Goal: Information Seeking & Learning: Compare options

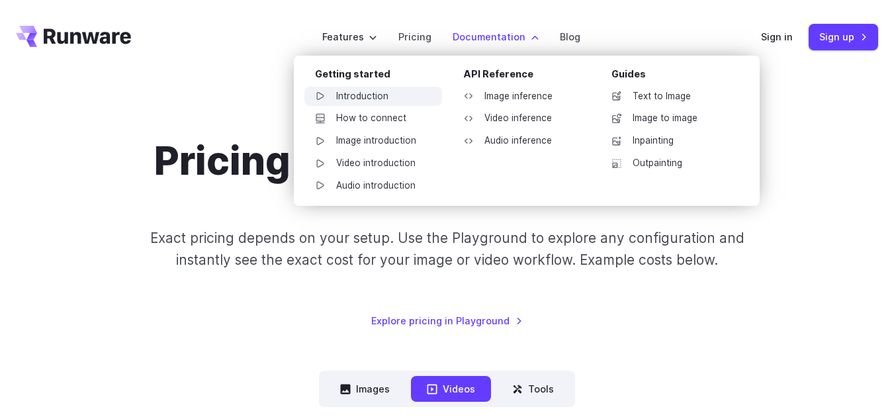
click at [386, 101] on link "Introduction" at bounding box center [373, 97] width 138 height 20
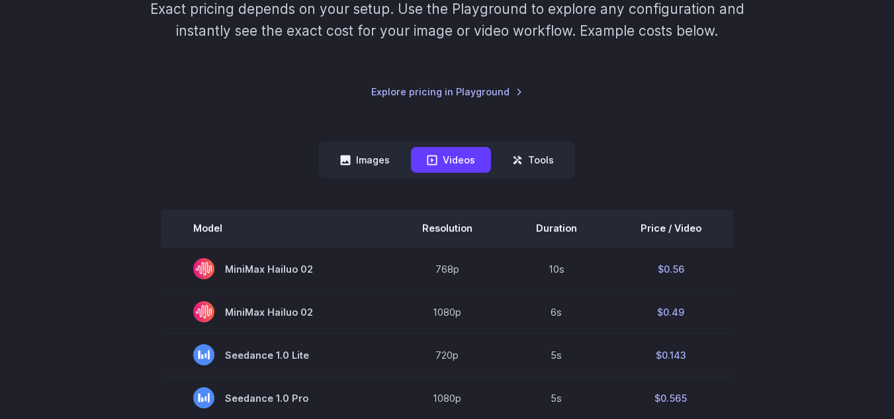
scroll to position [227, 0]
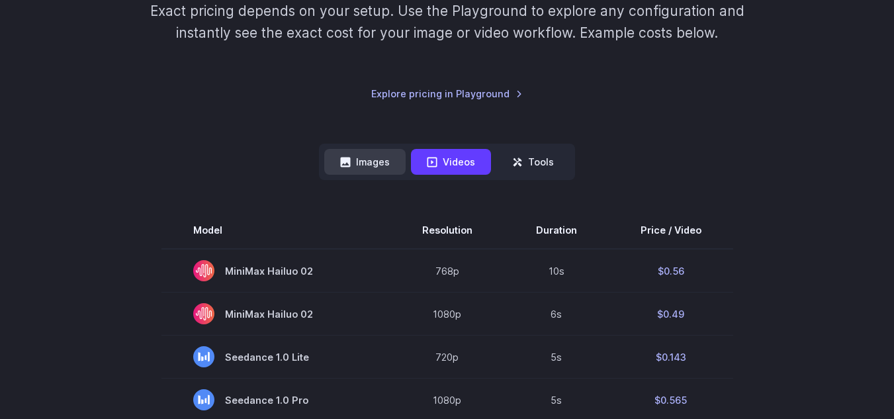
click at [376, 168] on button "Images" at bounding box center [364, 162] width 81 height 26
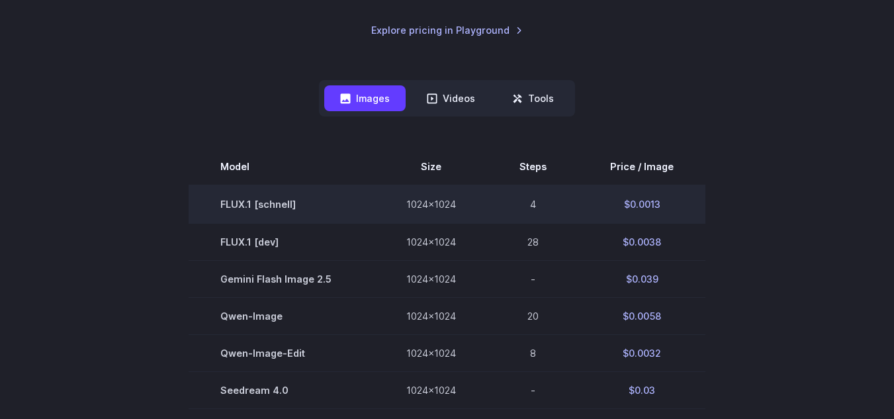
scroll to position [290, 0]
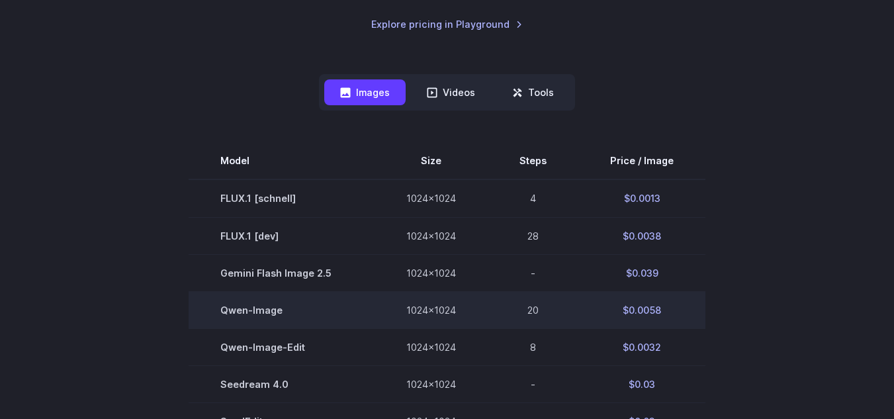
scroll to position [292, 0]
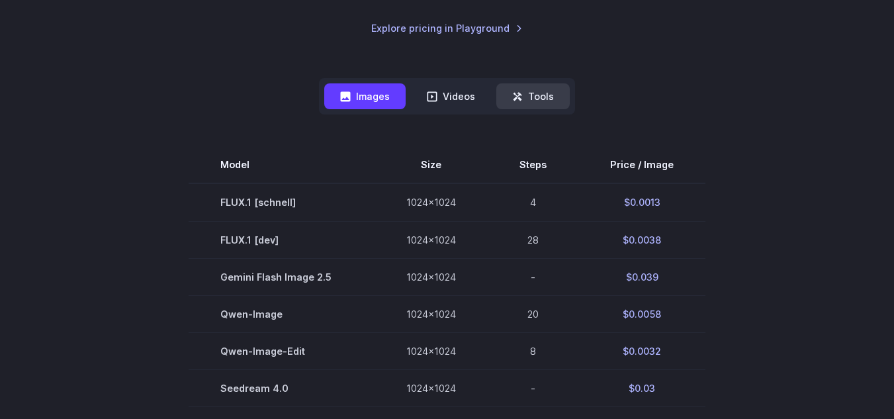
click at [540, 103] on button "Tools" at bounding box center [532, 96] width 73 height 26
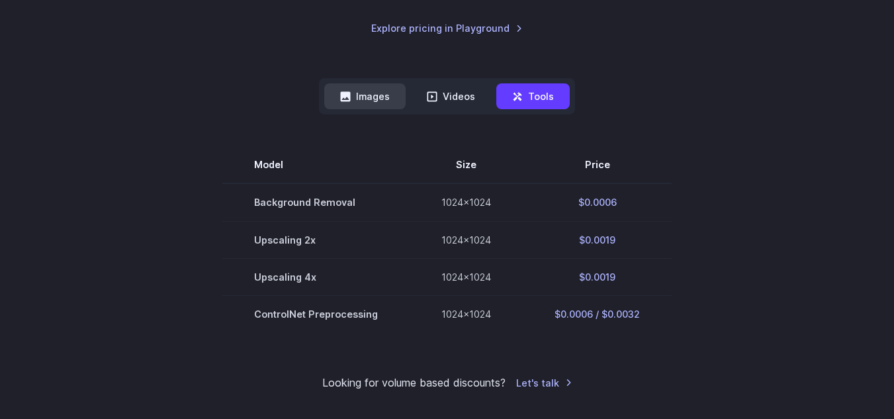
click at [382, 100] on button "Images" at bounding box center [364, 96] width 81 height 26
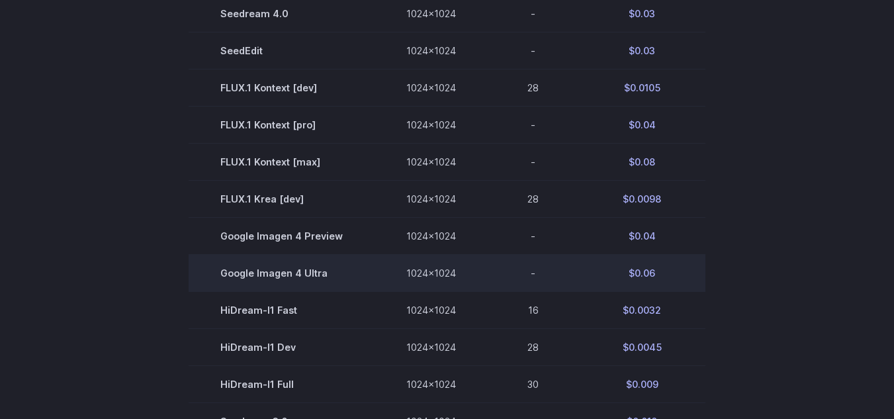
scroll to position [666, 0]
drag, startPoint x: 624, startPoint y: 273, endPoint x: 665, endPoint y: 264, distance: 42.0
click at [665, 264] on td "$0.06" at bounding box center [641, 273] width 127 height 37
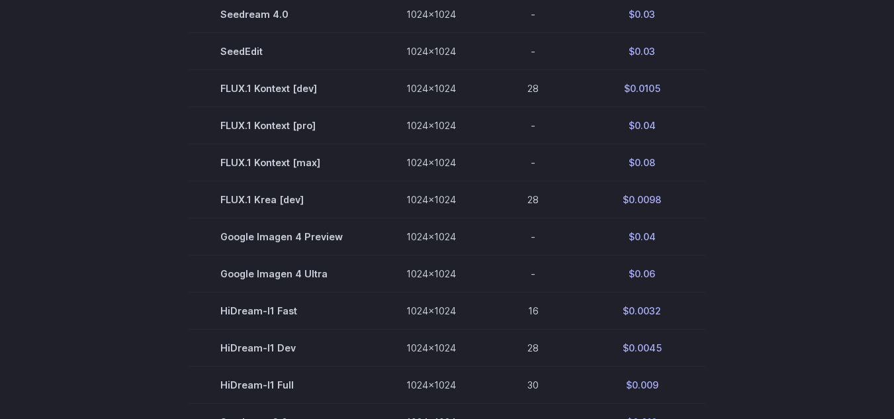
click at [731, 274] on section "Model Size Steps Price / Image FLUX.1 [schnell] 1024x1024 4 $0.0013 FLUX.1 [dev…" at bounding box center [447, 161] width 862 height 779
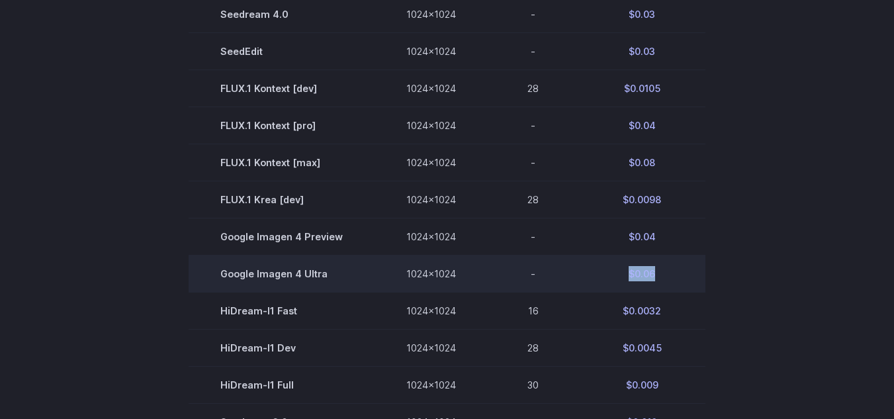
drag, startPoint x: 624, startPoint y: 272, endPoint x: 659, endPoint y: 273, distance: 34.4
click at [659, 273] on td "$0.06" at bounding box center [641, 273] width 127 height 37
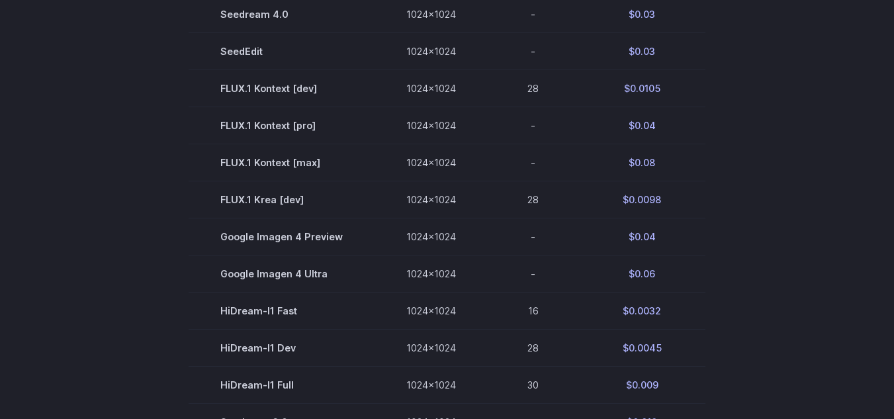
click at [738, 280] on section "Model Size Steps Price / Image FLUX.1 [schnell] 1024x1024 4 $0.0013 FLUX.1 [dev…" at bounding box center [447, 161] width 862 height 779
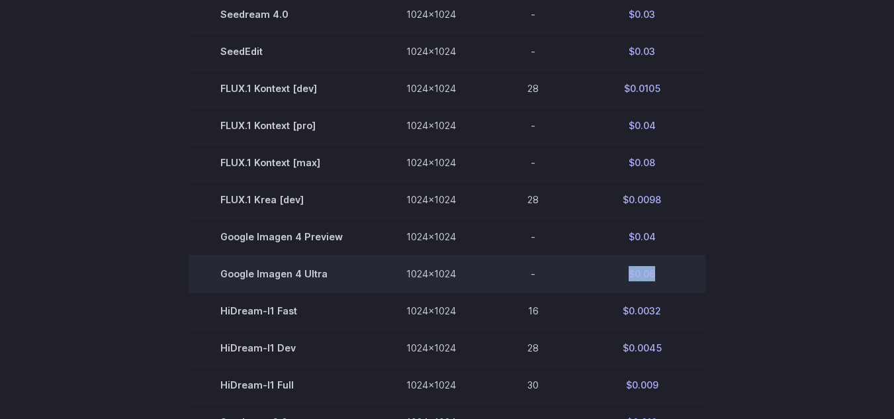
drag, startPoint x: 624, startPoint y: 272, endPoint x: 657, endPoint y: 270, distance: 33.1
click at [657, 270] on td "$0.06" at bounding box center [641, 273] width 127 height 37
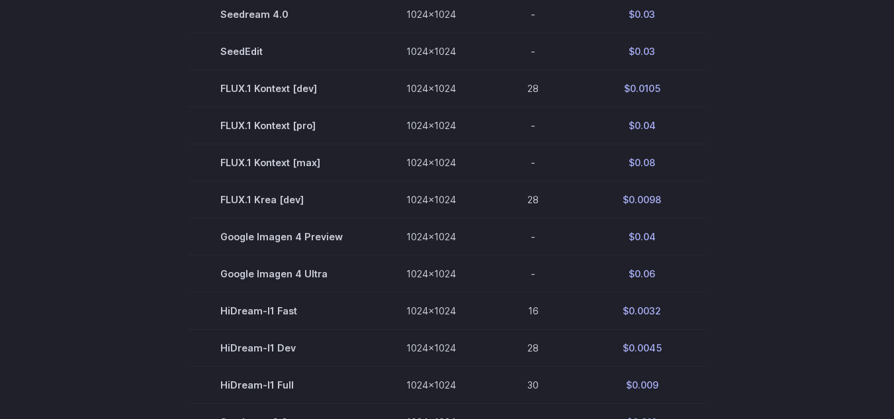
click at [710, 273] on section "Model Size Steps Price / Image FLUX.1 [schnell] 1024x1024 4 $0.0013 FLUX.1 [dev…" at bounding box center [447, 161] width 862 height 779
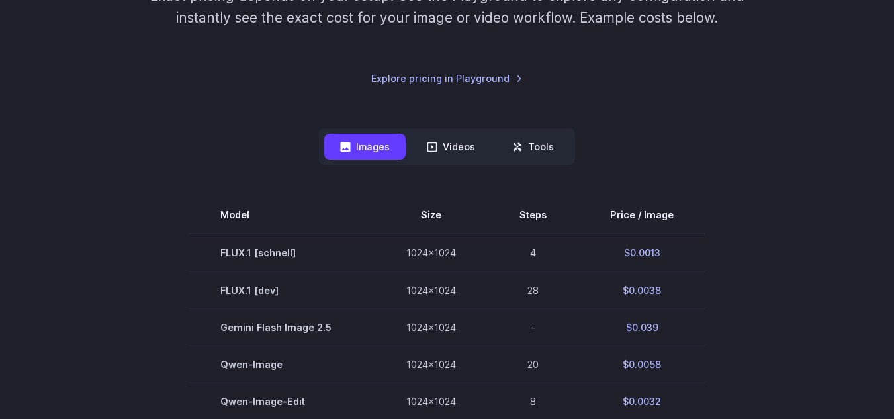
scroll to position [241, 0]
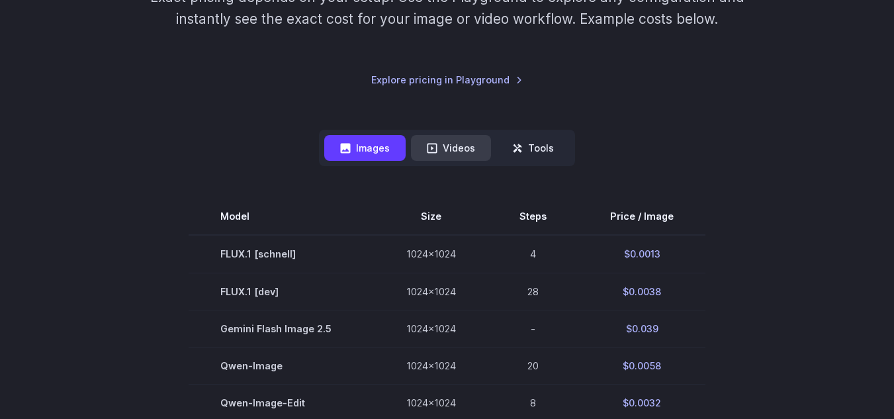
click at [455, 153] on button "Videos" at bounding box center [451, 148] width 80 height 26
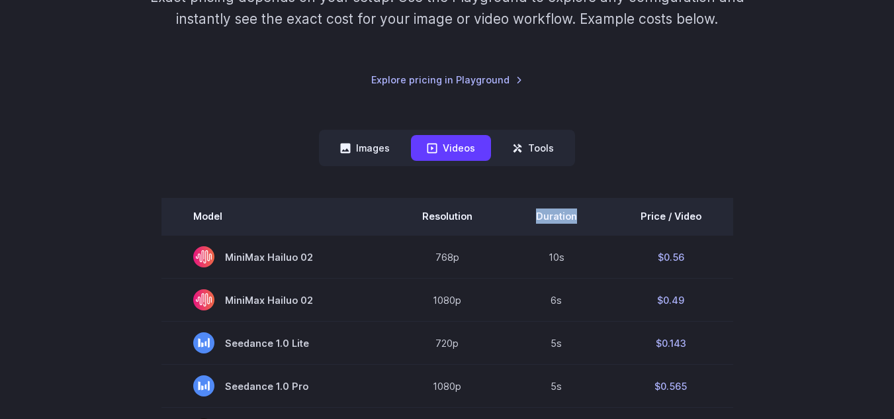
drag, startPoint x: 536, startPoint y: 217, endPoint x: 576, endPoint y: 215, distance: 40.4
click at [576, 215] on th "Duration" at bounding box center [556, 216] width 105 height 37
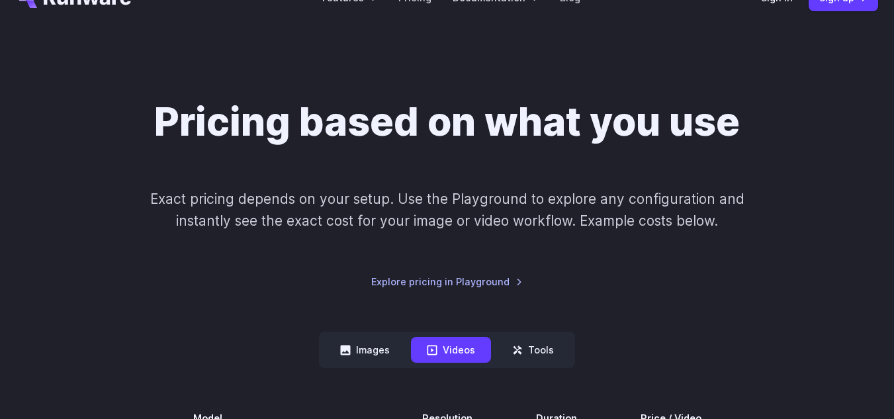
scroll to position [0, 0]
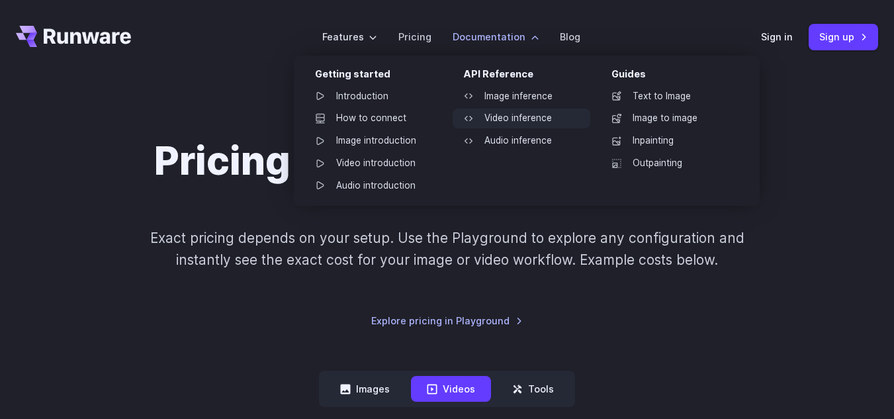
click at [506, 114] on link "Video inference" at bounding box center [521, 118] width 138 height 20
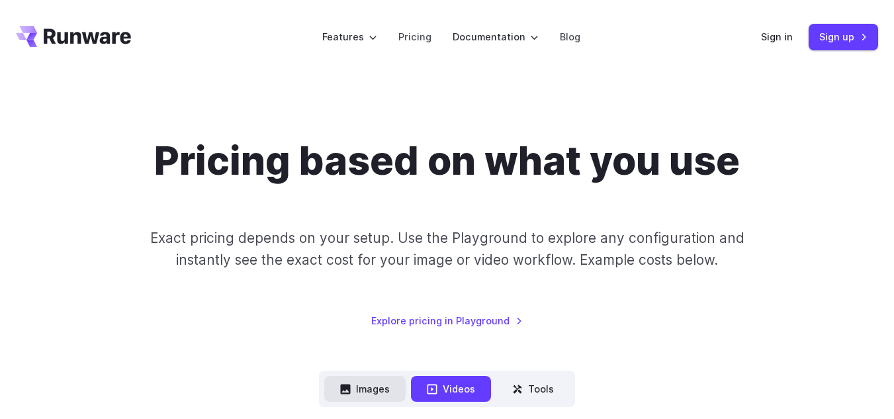
click at [356, 380] on button "Images" at bounding box center [364, 389] width 81 height 26
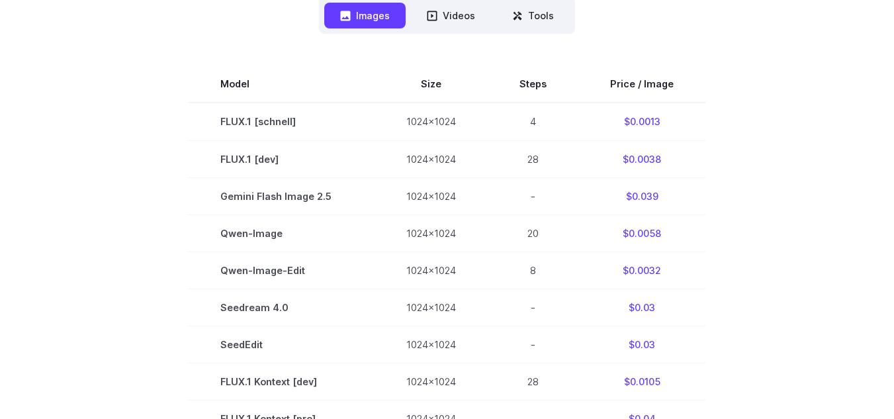
scroll to position [397, 0]
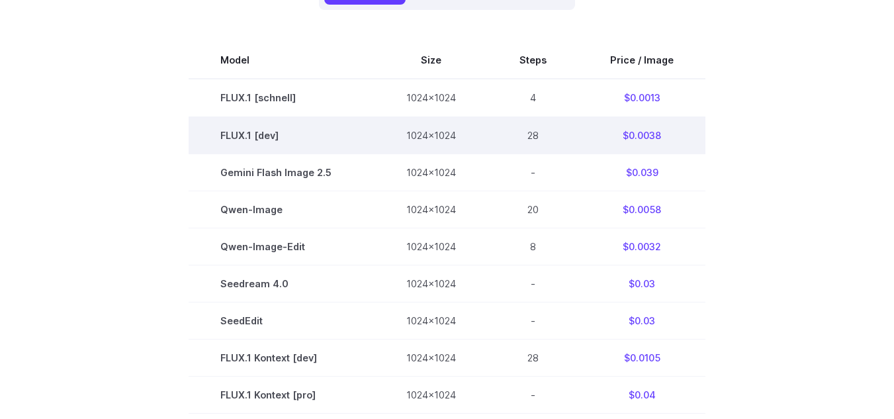
click at [359, 134] on td "FLUX.1 [dev]" at bounding box center [282, 134] width 186 height 37
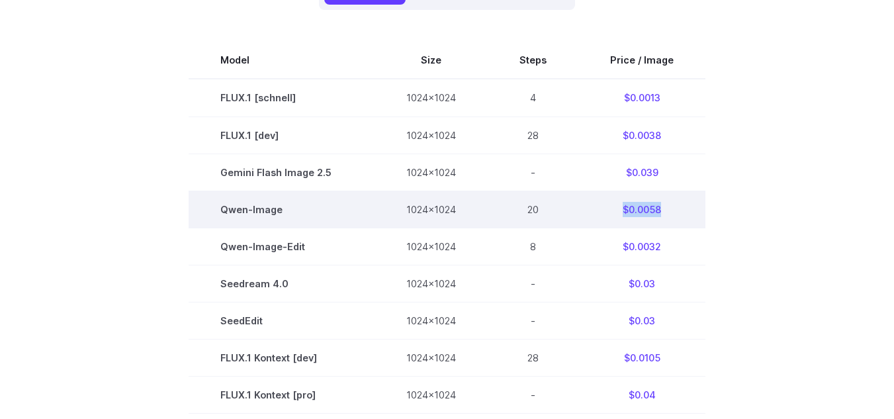
drag, startPoint x: 619, startPoint y: 210, endPoint x: 661, endPoint y: 217, distance: 42.3
click at [661, 217] on td "$0.0058" at bounding box center [641, 209] width 127 height 37
drag, startPoint x: 663, startPoint y: 210, endPoint x: 614, endPoint y: 211, distance: 49.0
click at [614, 211] on td "$0.0058" at bounding box center [641, 209] width 127 height 37
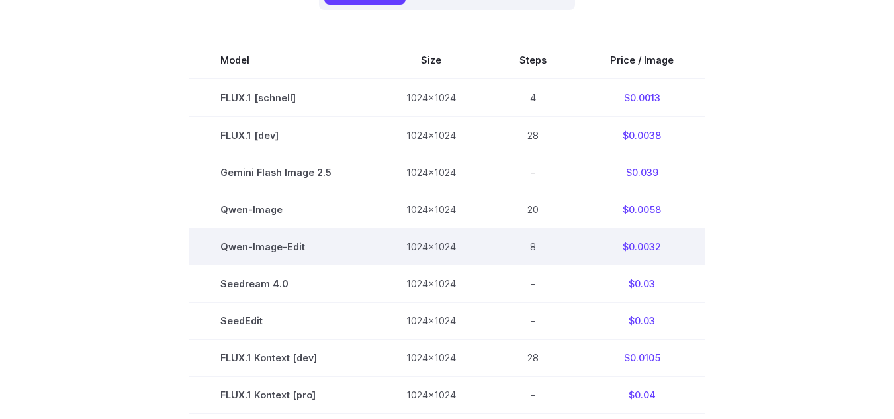
click at [303, 252] on td "Qwen-Image-Edit" at bounding box center [282, 246] width 186 height 37
click at [277, 251] on td "Qwen-Image-Edit" at bounding box center [282, 246] width 186 height 37
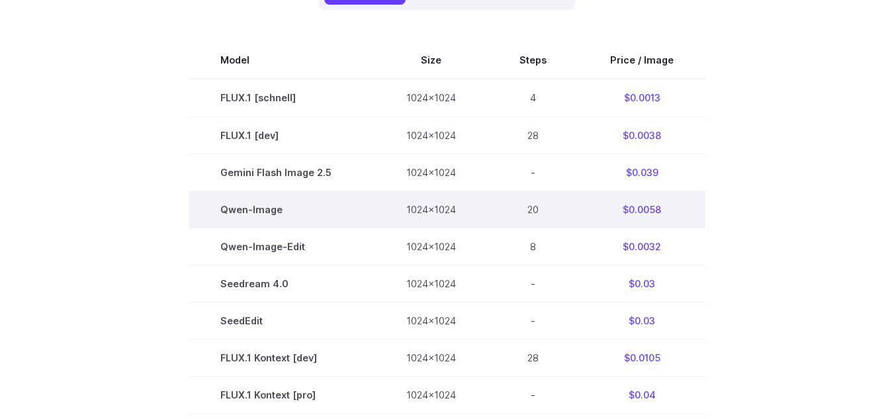
click at [265, 210] on td "Qwen-Image" at bounding box center [282, 209] width 186 height 37
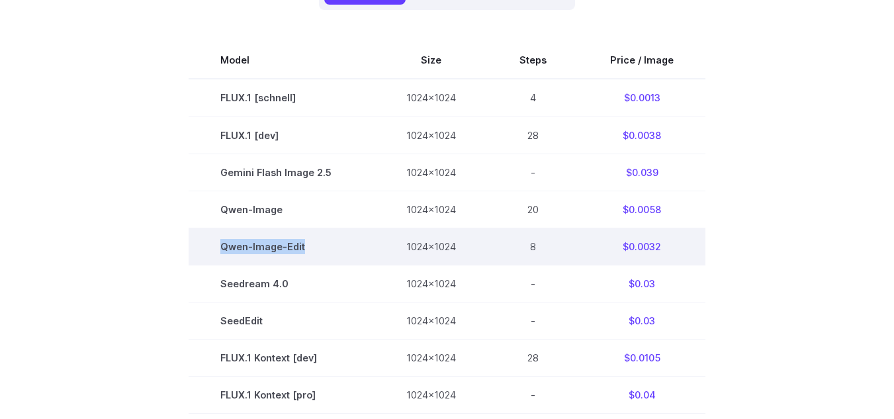
drag, startPoint x: 309, startPoint y: 246, endPoint x: 220, endPoint y: 242, distance: 89.4
click at [220, 242] on td "Qwen-Image-Edit" at bounding box center [282, 246] width 186 height 37
click at [435, 239] on td "1024x1024" at bounding box center [430, 246] width 113 height 37
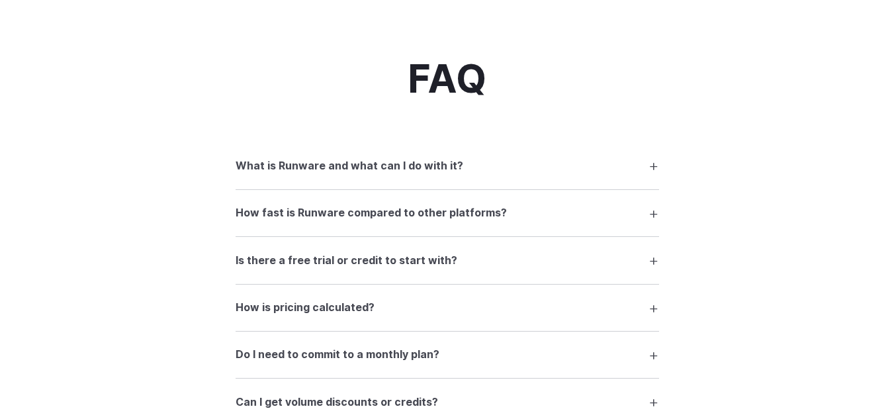
scroll to position [1654, 0]
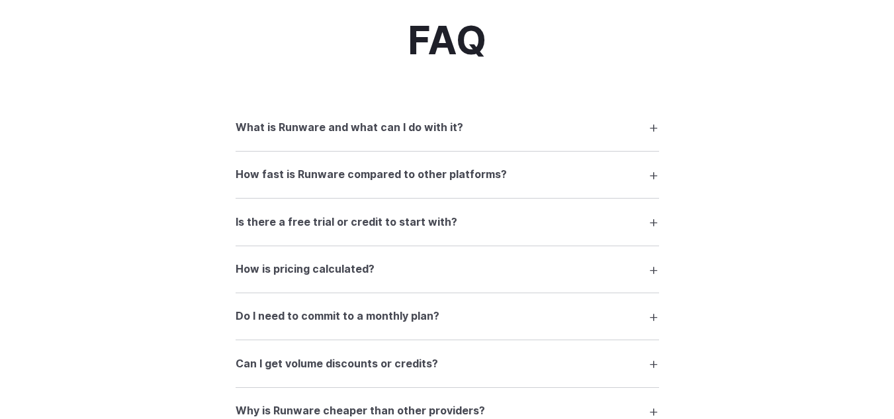
click at [430, 136] on h3 "What is Runware and what can I do with it?" at bounding box center [350, 127] width 228 height 17
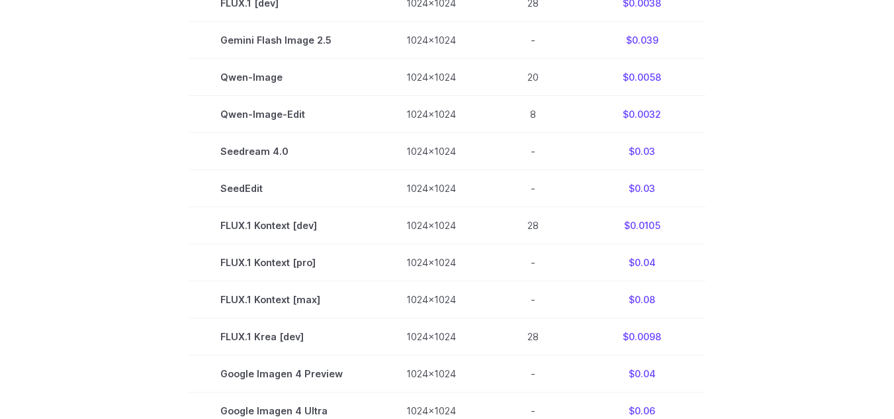
scroll to position [463, 0]
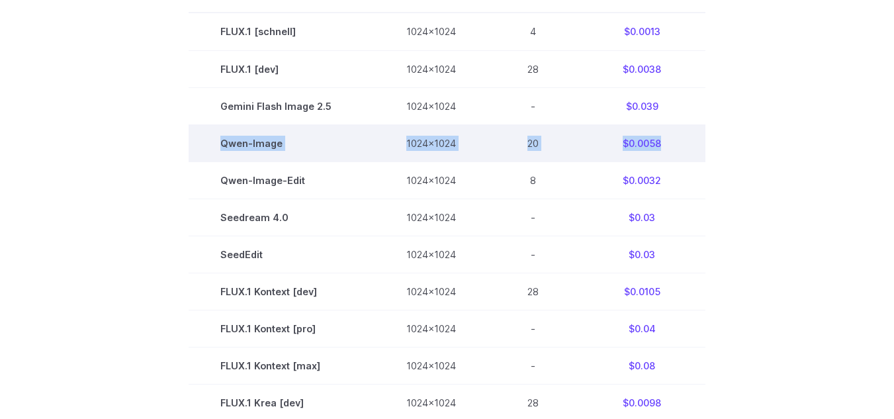
drag, startPoint x: 658, startPoint y: 144, endPoint x: 230, endPoint y: 140, distance: 428.0
click at [224, 141] on tr "[PERSON_NAME]-Image 1024x1024 20 $0.0058" at bounding box center [447, 142] width 517 height 37
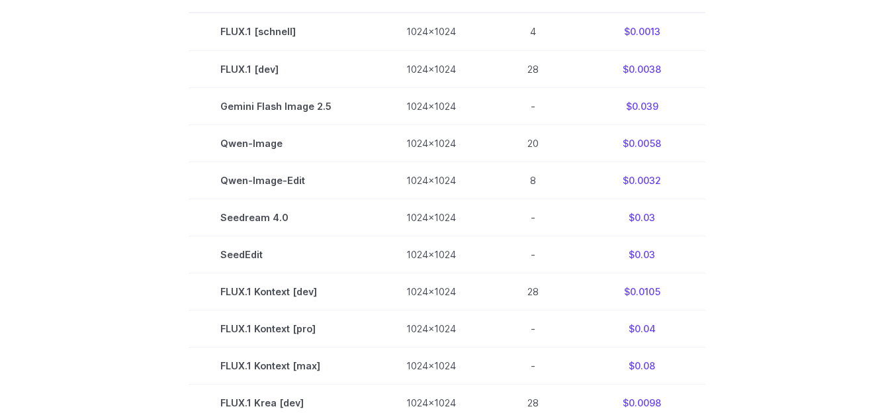
click at [723, 152] on section "Model Size Steps Price / Image FLUX.1 [schnell] 1024x1024 4 $0.0013 FLUX.1 [dev…" at bounding box center [447, 365] width 862 height 779
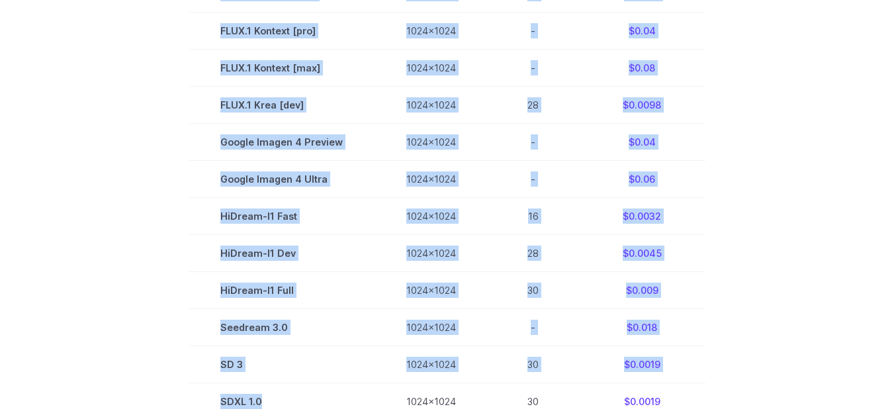
scroll to position [1013, 0]
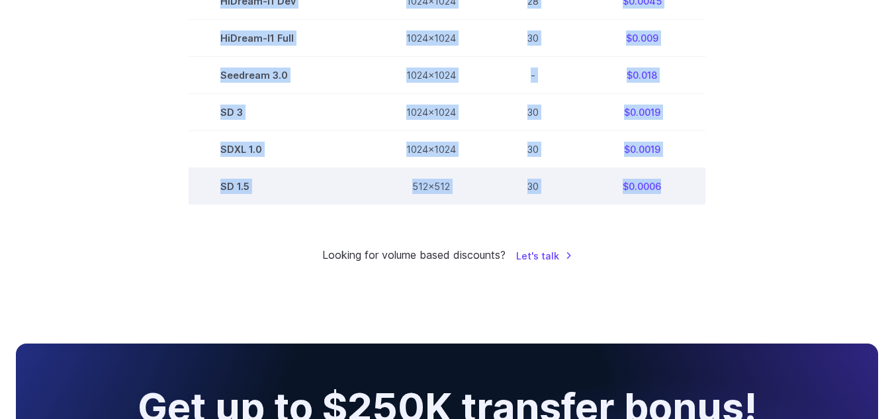
drag, startPoint x: 219, startPoint y: 195, endPoint x: 685, endPoint y: 188, distance: 465.8
copy tbody "Model Size Steps Price / Image FLUX.1 [schnell] 1024x1024 4 $0.0013 FLUX.1 [dev…"
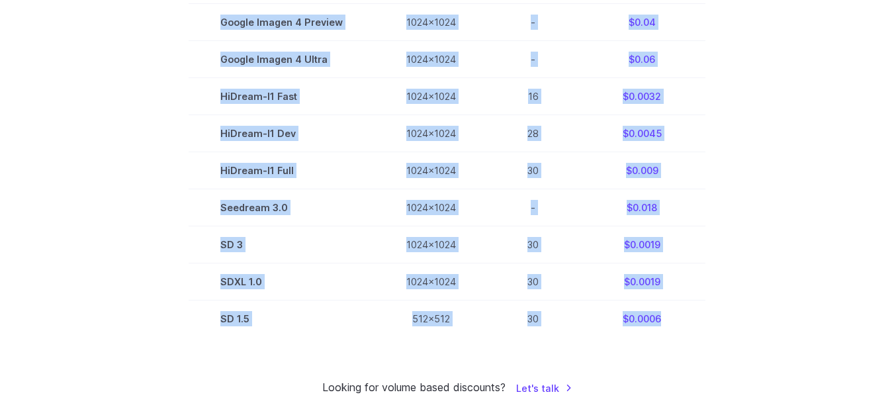
click at [409, 252] on td "1024x1024" at bounding box center [430, 244] width 113 height 37
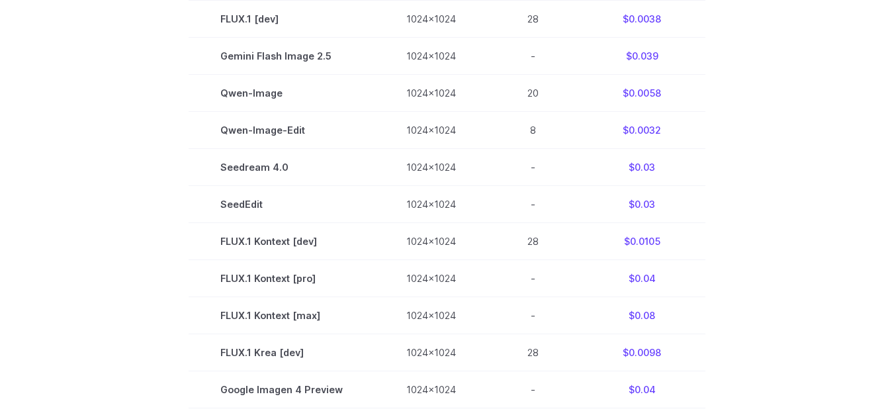
scroll to position [484, 0]
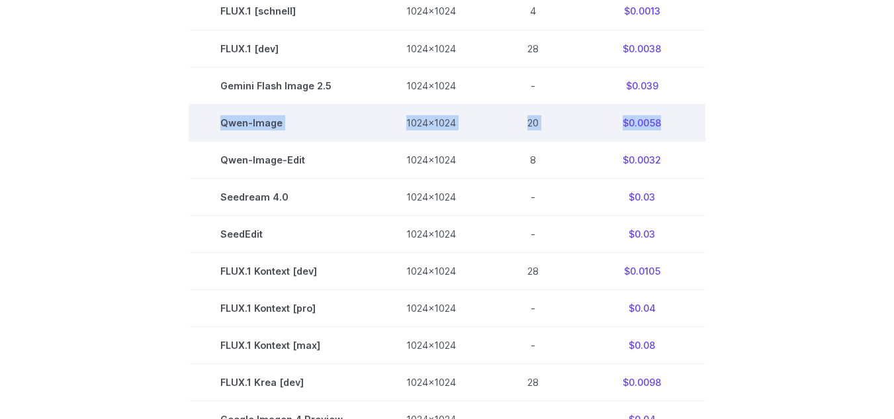
drag, startPoint x: 226, startPoint y: 130, endPoint x: 657, endPoint y: 132, distance: 431.3
click at [660, 124] on tr "[PERSON_NAME]-Image 1024x1024 20 $0.0058" at bounding box center [447, 122] width 517 height 37
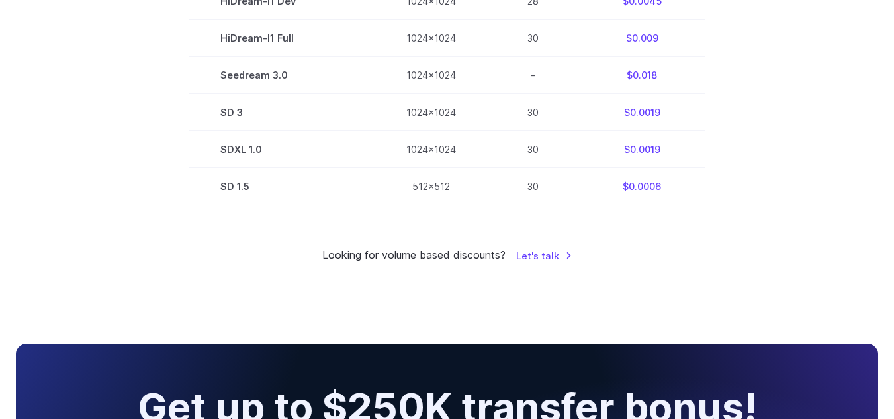
scroll to position [947, 0]
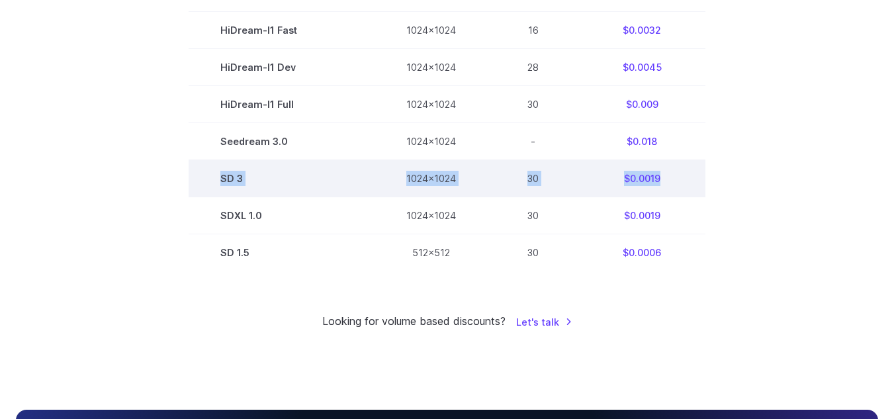
drag, startPoint x: 226, startPoint y: 183, endPoint x: 662, endPoint y: 180, distance: 435.3
click at [662, 180] on tr "SD 3 1024x1024 30 $0.0019" at bounding box center [447, 178] width 517 height 37
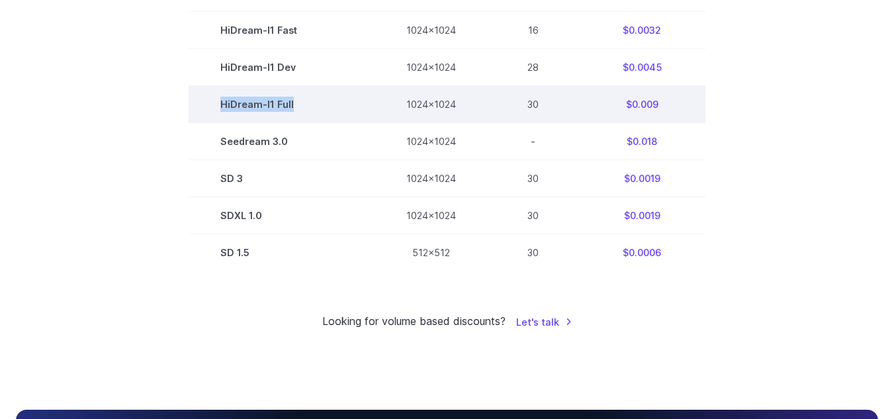
drag, startPoint x: 224, startPoint y: 101, endPoint x: 323, endPoint y: 108, distance: 99.4
click at [323, 104] on td "HiDream-I1 Full" at bounding box center [282, 104] width 186 height 37
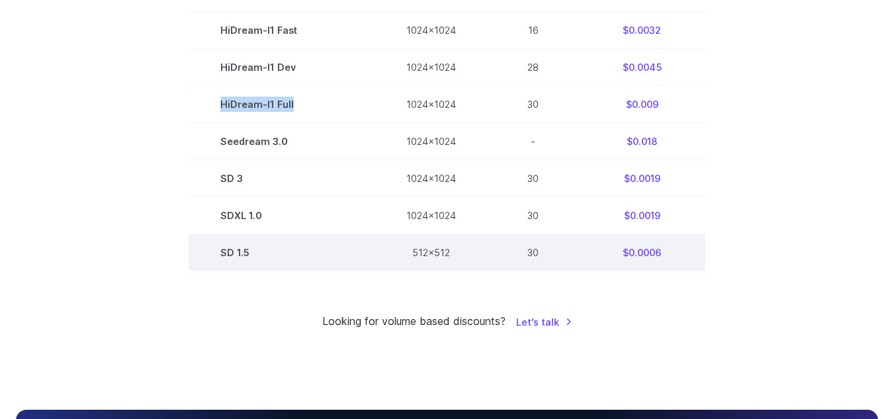
copy td "HiDream-I1 Full"
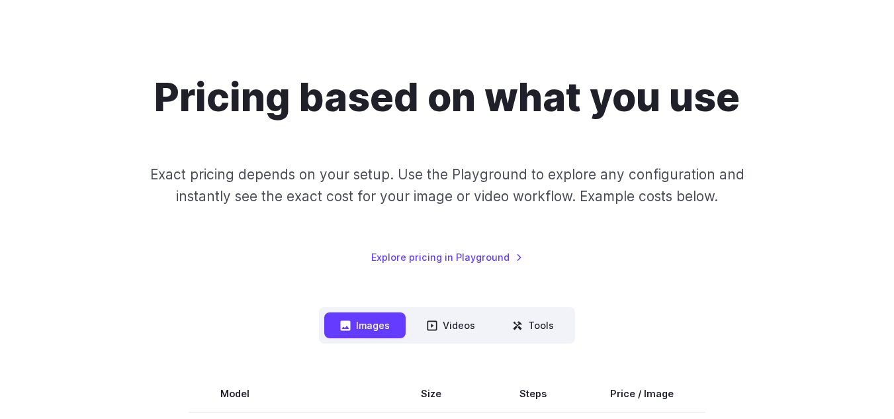
scroll to position [87, 0]
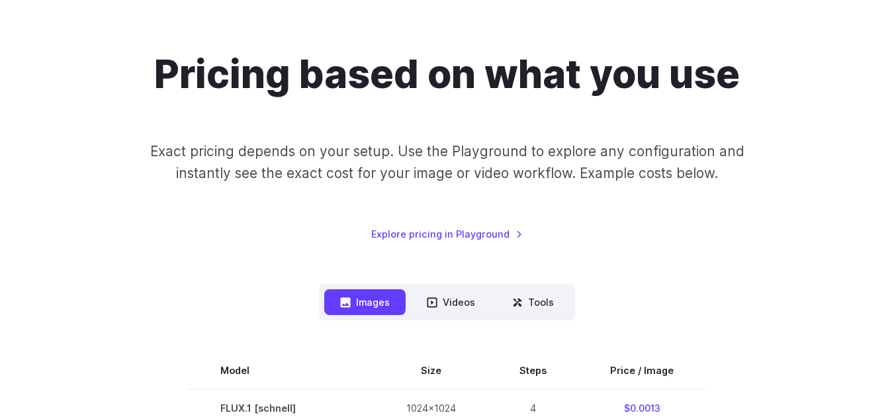
click at [384, 315] on button "Images" at bounding box center [364, 302] width 81 height 26
click at [382, 310] on button "Images" at bounding box center [364, 302] width 81 height 26
click at [431, 304] on icon at bounding box center [432, 302] width 11 height 11
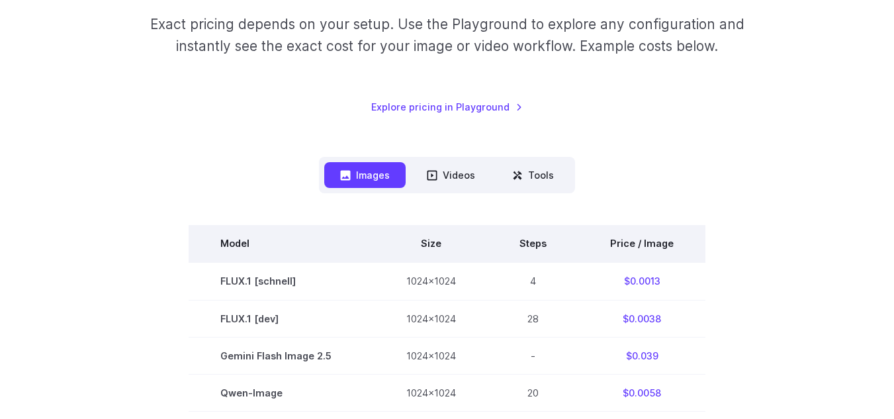
scroll to position [219, 0]
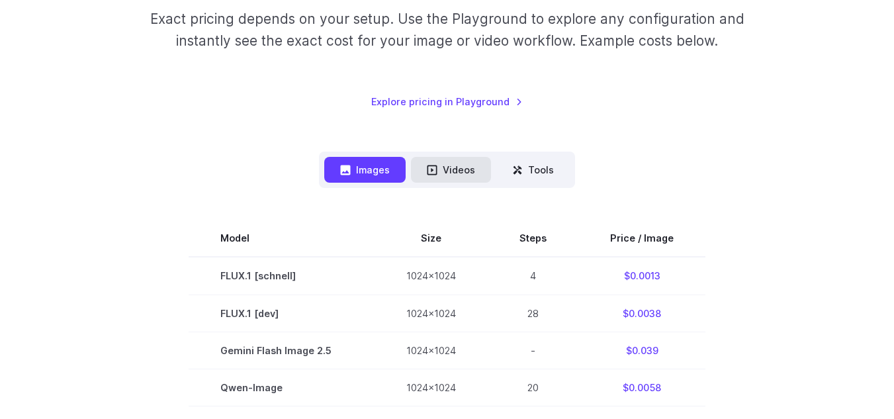
click at [455, 179] on button "Videos" at bounding box center [451, 170] width 80 height 26
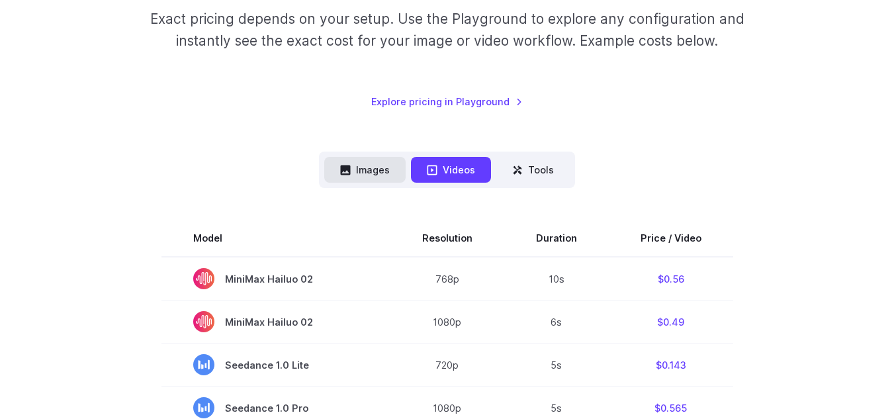
click at [386, 177] on button "Images" at bounding box center [364, 170] width 81 height 26
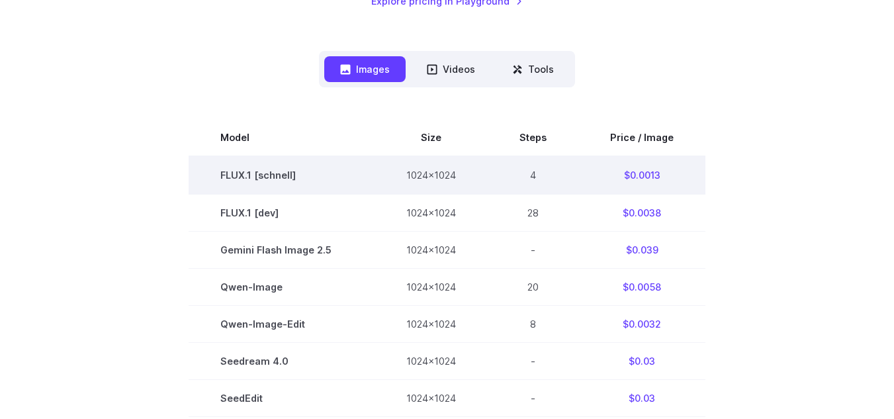
scroll to position [351, 0]
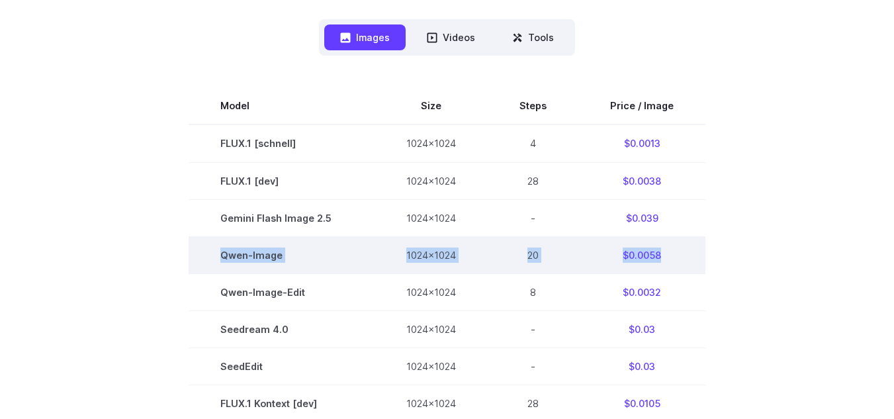
drag, startPoint x: 220, startPoint y: 259, endPoint x: 665, endPoint y: 254, distance: 444.6
click at [665, 254] on tr "[PERSON_NAME]-Image 1024x1024 20 $0.0058" at bounding box center [447, 254] width 517 height 37
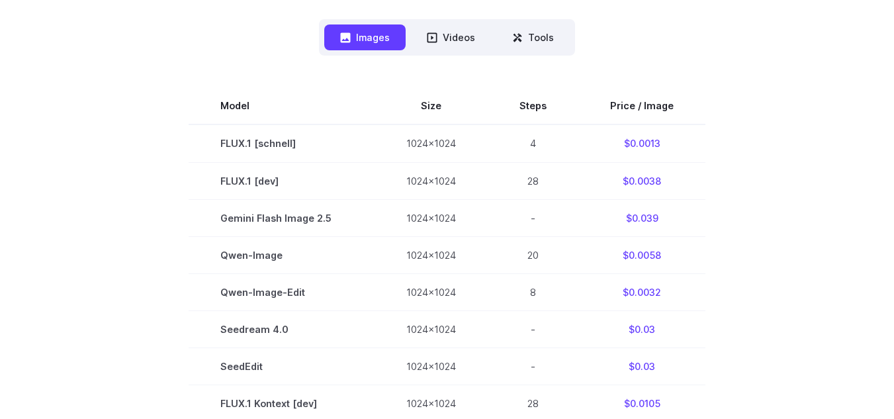
drag, startPoint x: 734, startPoint y: 244, endPoint x: 684, endPoint y: 255, distance: 51.4
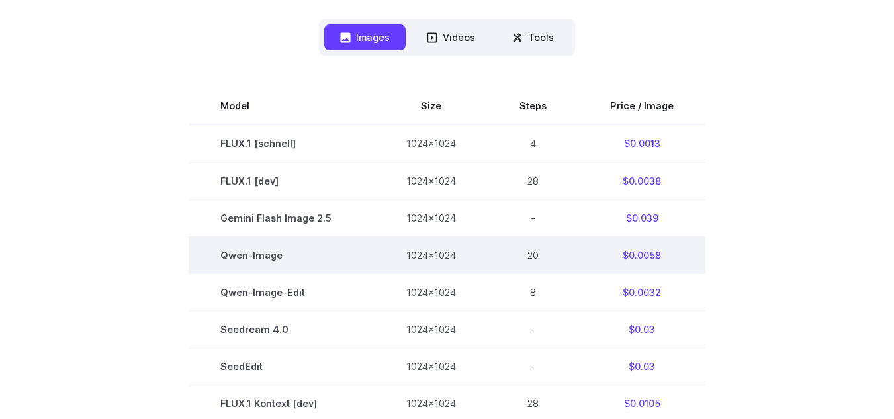
drag, startPoint x: 657, startPoint y: 259, endPoint x: 222, endPoint y: 261, distance: 434.6
click at [222, 261] on tr "[PERSON_NAME]-Image 1024x1024 20 $0.0058" at bounding box center [447, 254] width 517 height 37
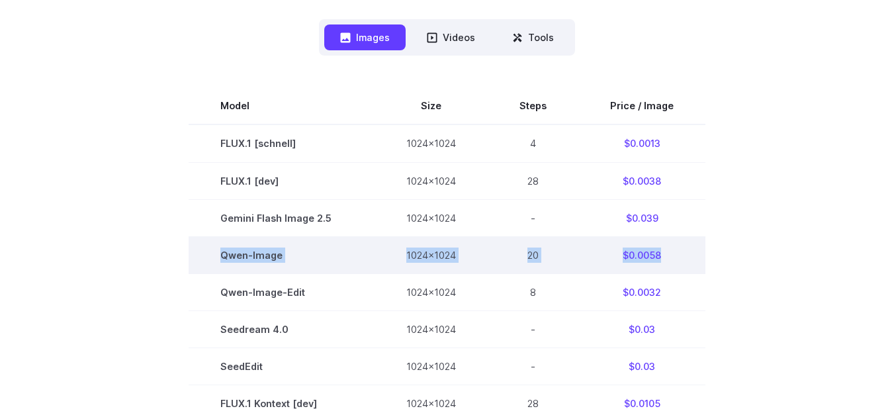
drag, startPoint x: 226, startPoint y: 257, endPoint x: 659, endPoint y: 260, distance: 432.6
click at [659, 260] on tr "[PERSON_NAME]-Image 1024x1024 20 $0.0058" at bounding box center [447, 254] width 517 height 37
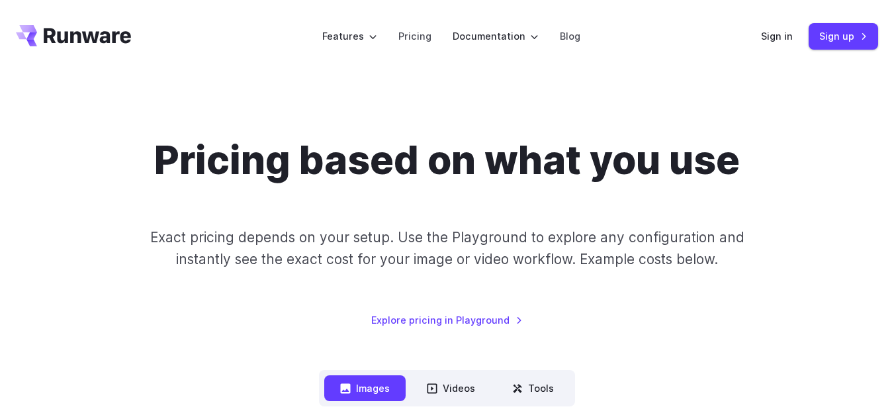
scroll to position [0, 0]
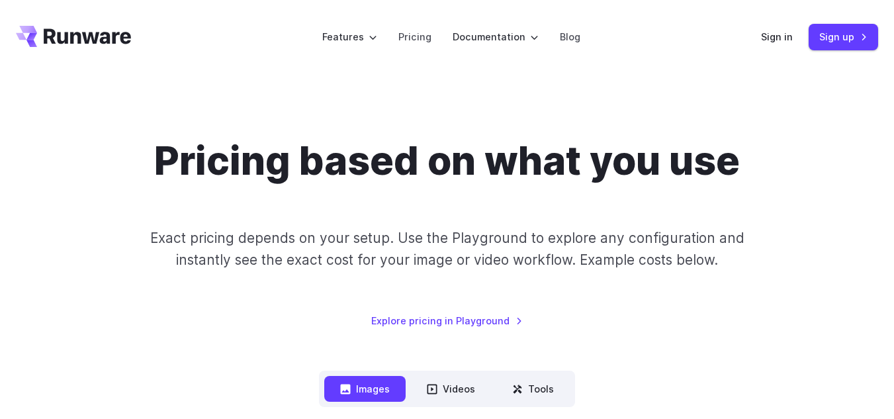
click at [432, 250] on p "Exact pricing depends on your setup. Use the Playground to explore any configur…" at bounding box center [446, 249] width 603 height 44
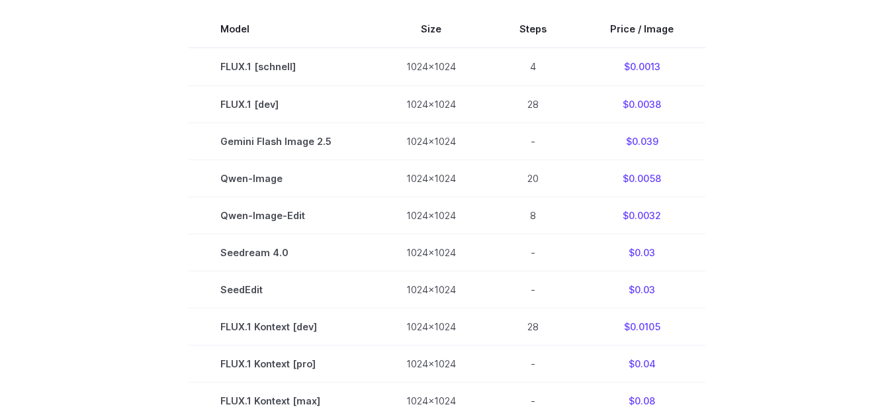
scroll to position [397, 0]
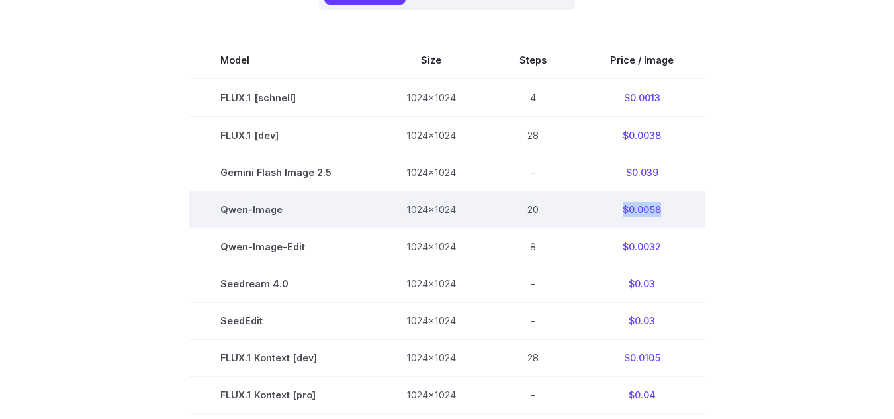
drag, startPoint x: 657, startPoint y: 206, endPoint x: 617, endPoint y: 209, distance: 40.4
click at [617, 209] on td "$0.0058" at bounding box center [641, 209] width 127 height 37
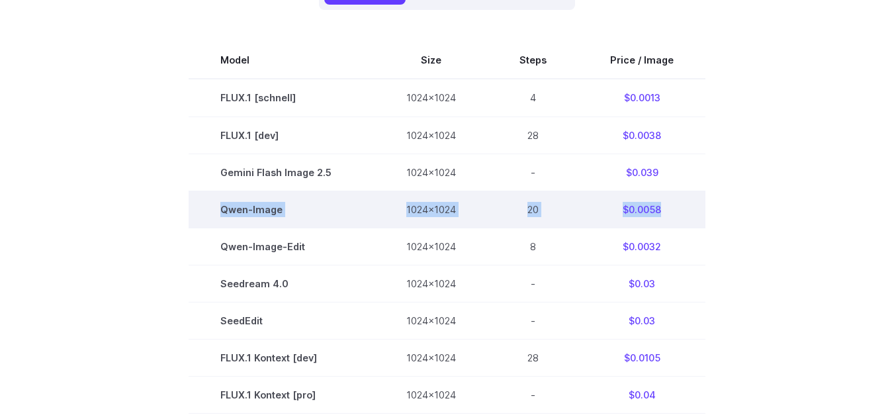
drag, startPoint x: 219, startPoint y: 214, endPoint x: 660, endPoint y: 212, distance: 441.2
click at [660, 212] on tr "[PERSON_NAME]-Image 1024x1024 20 $0.0058" at bounding box center [447, 209] width 517 height 37
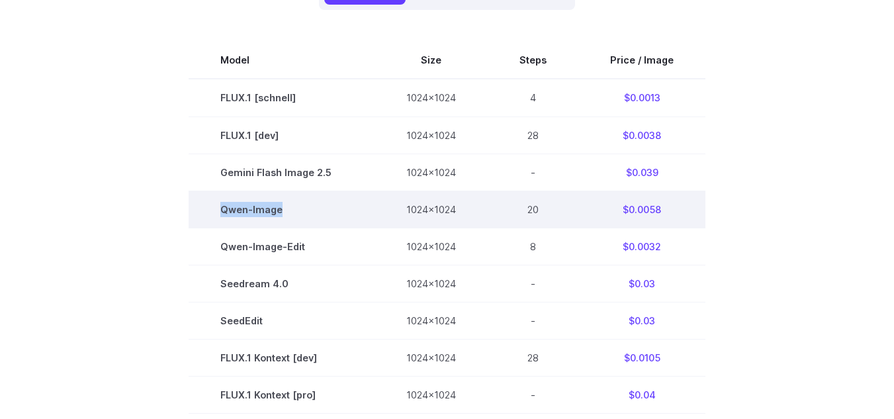
drag, startPoint x: 223, startPoint y: 213, endPoint x: 316, endPoint y: 206, distance: 93.6
click at [316, 206] on td "Qwen-Image" at bounding box center [282, 209] width 186 height 37
drag, startPoint x: 620, startPoint y: 209, endPoint x: 679, endPoint y: 211, distance: 58.9
click at [679, 211] on td "$0.0058" at bounding box center [641, 209] width 127 height 37
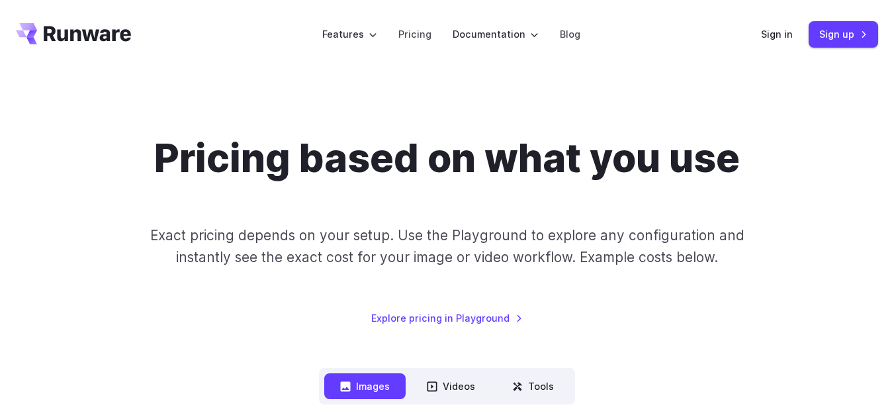
scroll to position [0, 0]
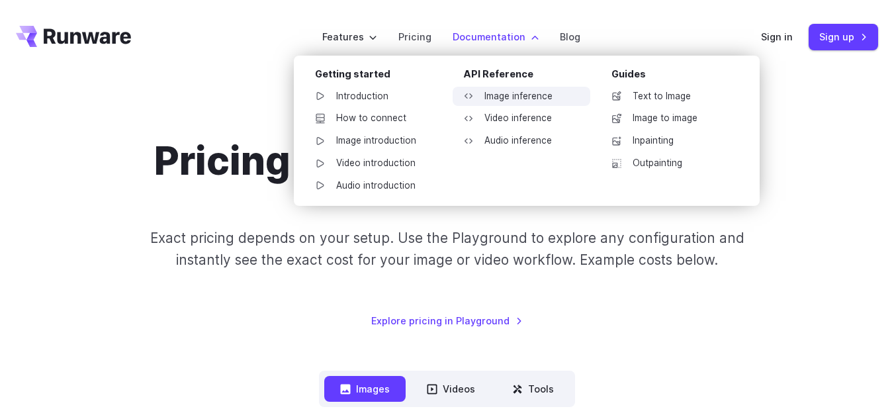
click at [499, 95] on link "Image inference" at bounding box center [521, 97] width 138 height 20
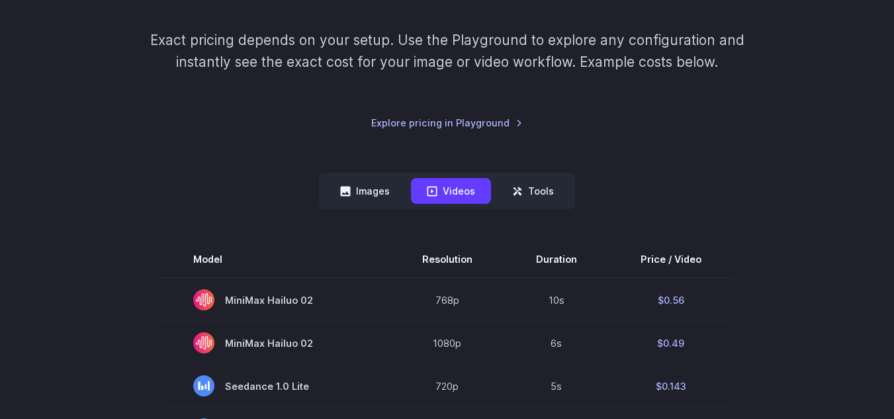
scroll to position [198, 0]
click at [370, 193] on button "Images" at bounding box center [364, 190] width 81 height 26
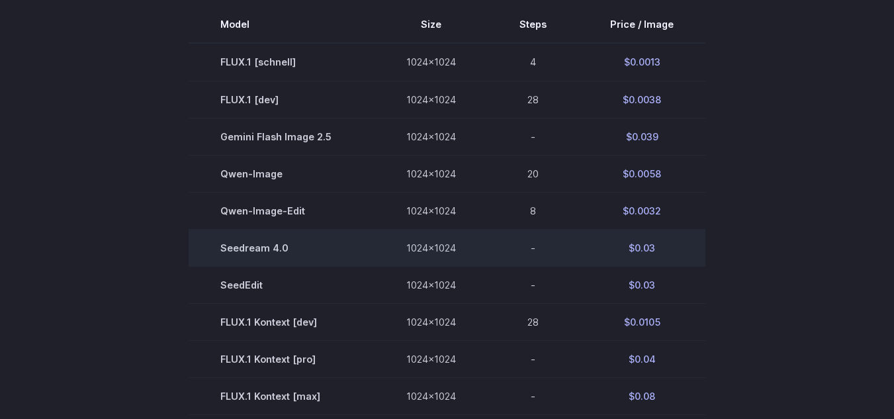
scroll to position [463, 0]
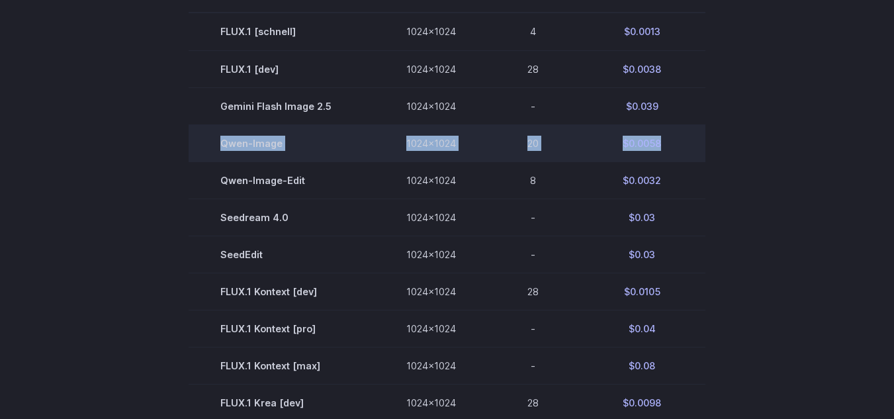
drag, startPoint x: 647, startPoint y: 145, endPoint x: 217, endPoint y: 147, distance: 430.0
click at [217, 147] on tr "[PERSON_NAME]-Image 1024x1024 20 $0.0058" at bounding box center [447, 142] width 517 height 37
click at [283, 151] on td "Qwen-Image" at bounding box center [282, 142] width 186 height 37
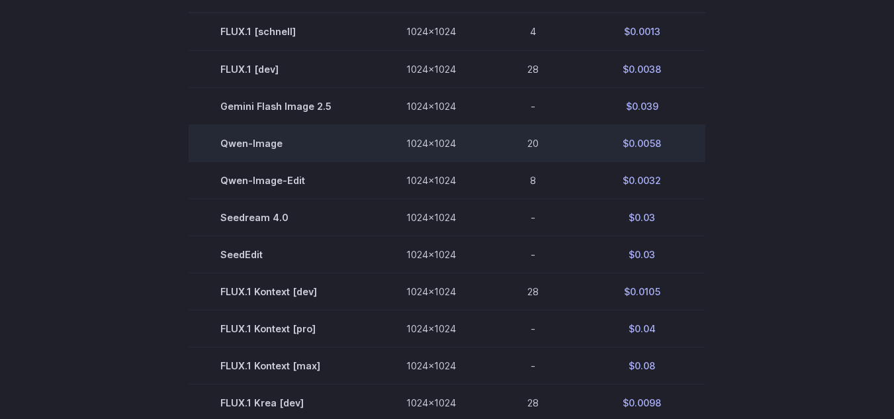
click at [271, 140] on td "Qwen-Image" at bounding box center [282, 142] width 186 height 37
click at [433, 146] on td "1024x1024" at bounding box center [430, 142] width 113 height 37
click at [504, 144] on td "20" at bounding box center [533, 142] width 91 height 37
click at [531, 140] on td "20" at bounding box center [533, 142] width 91 height 37
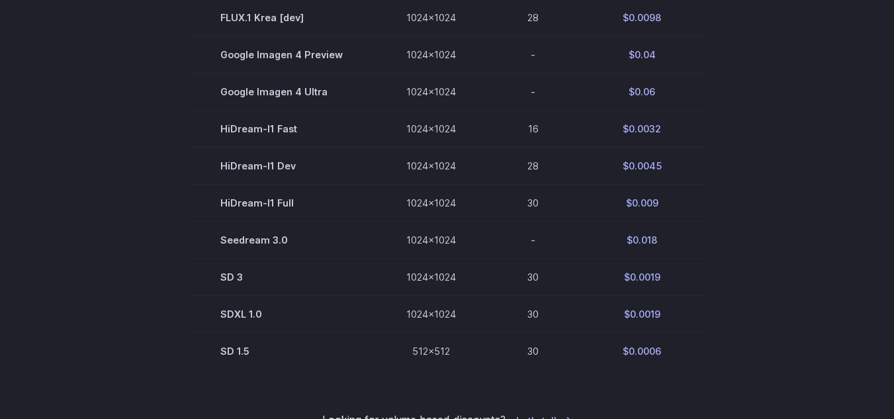
scroll to position [860, 0]
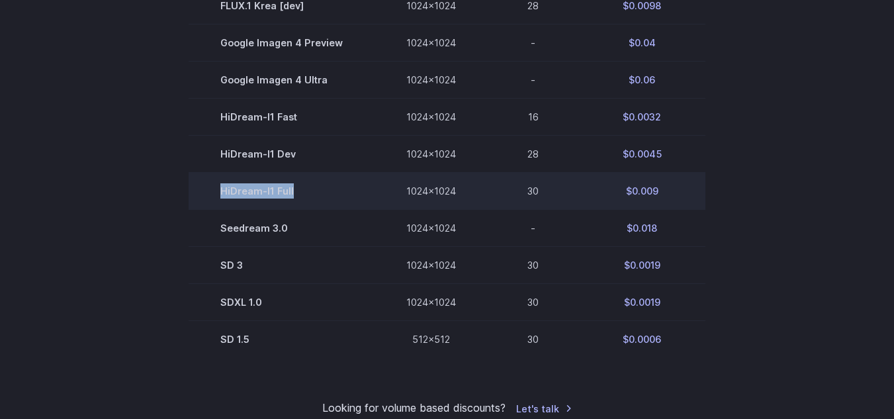
drag, startPoint x: 298, startPoint y: 191, endPoint x: 222, endPoint y: 194, distance: 76.1
click at [222, 196] on td "HiDream-I1 Full" at bounding box center [282, 191] width 186 height 37
click at [438, 187] on td "1024x1024" at bounding box center [430, 191] width 113 height 37
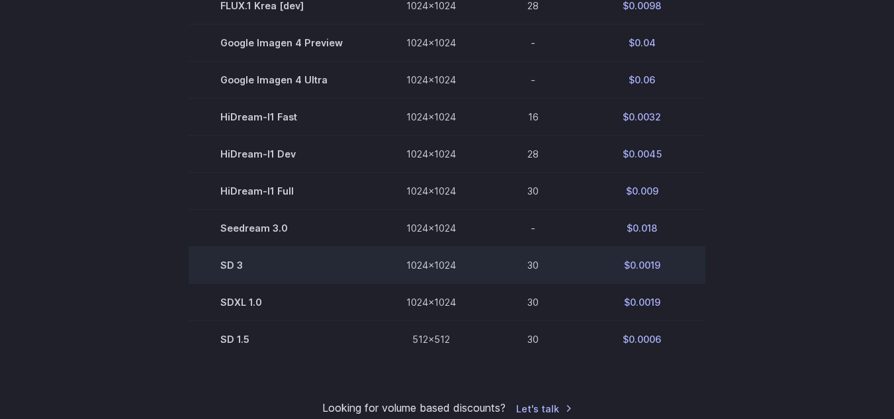
click at [652, 266] on td "$0.0019" at bounding box center [641, 265] width 127 height 37
drag, startPoint x: 662, startPoint y: 264, endPoint x: 219, endPoint y: 268, distance: 443.2
click at [219, 268] on tr "SD 3 1024x1024 30 $0.0019" at bounding box center [447, 265] width 517 height 37
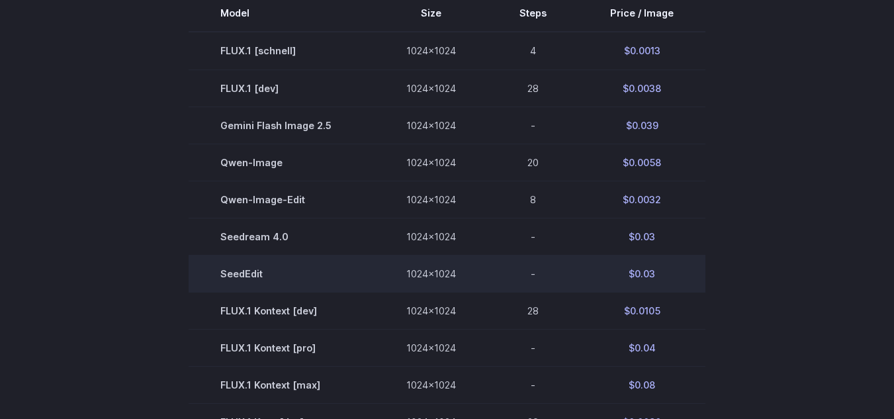
scroll to position [463, 0]
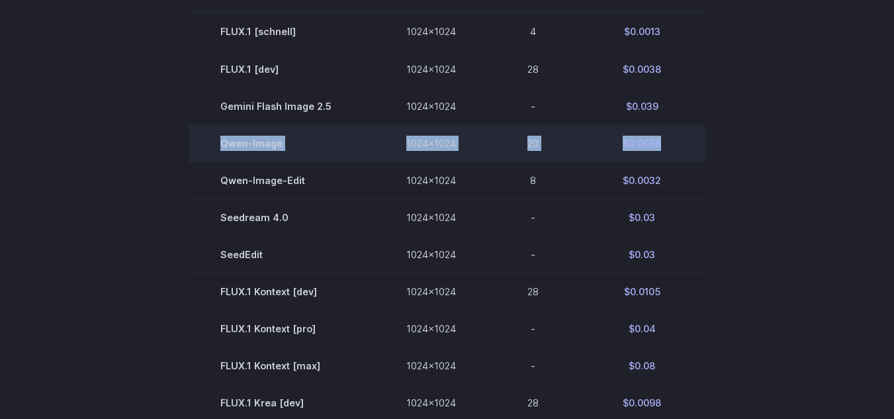
drag, startPoint x: 222, startPoint y: 146, endPoint x: 660, endPoint y: 147, distance: 437.9
click at [660, 147] on tr "[PERSON_NAME]-Image 1024x1024 20 $0.0058" at bounding box center [447, 142] width 517 height 37
click at [634, 145] on td "$0.0058" at bounding box center [641, 142] width 127 height 37
click at [634, 144] on td "$0.0058" at bounding box center [641, 142] width 127 height 37
click at [694, 138] on td "$0.0058" at bounding box center [641, 142] width 127 height 37
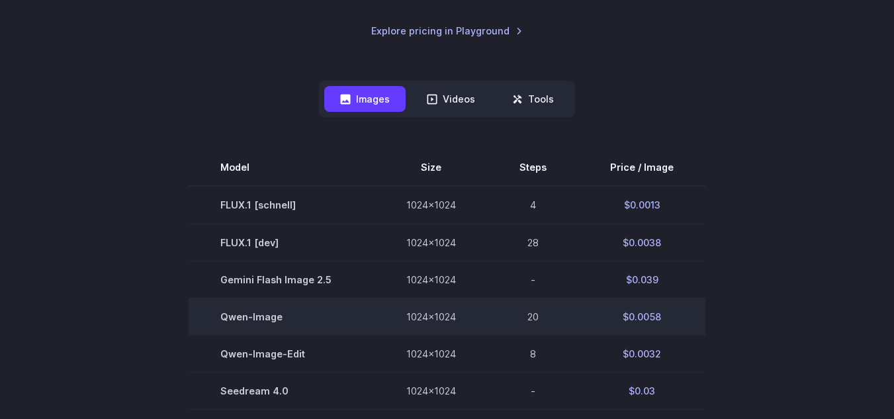
scroll to position [331, 0]
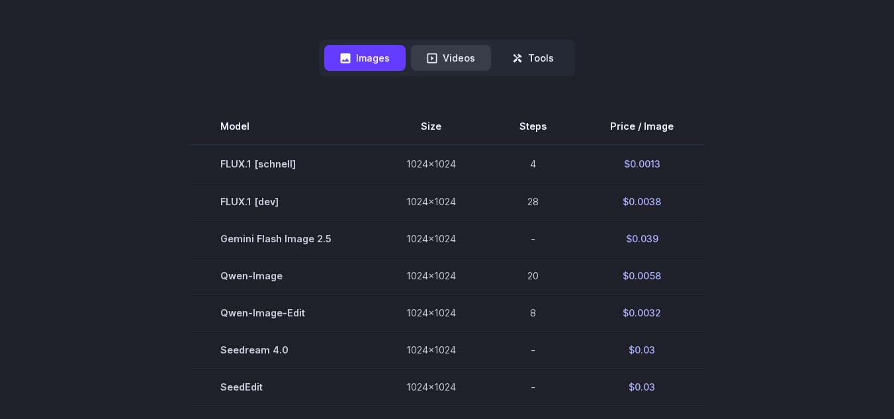
click at [445, 68] on button "Videos" at bounding box center [451, 58] width 80 height 26
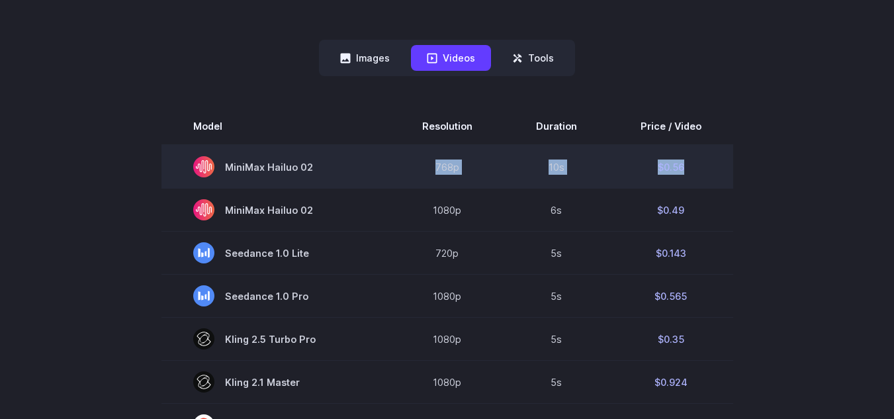
drag, startPoint x: 435, startPoint y: 168, endPoint x: 689, endPoint y: 163, distance: 253.4
click at [689, 163] on tr "MiniMax Hailuo 02 768p 10s $0.56" at bounding box center [447, 167] width 572 height 44
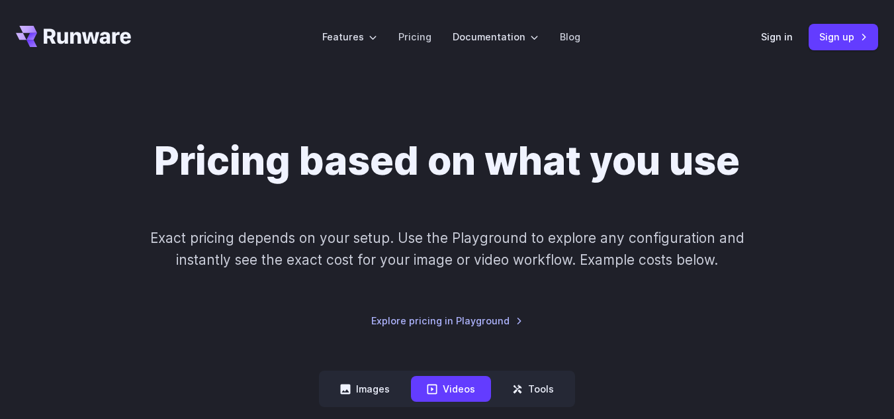
scroll to position [66, 0]
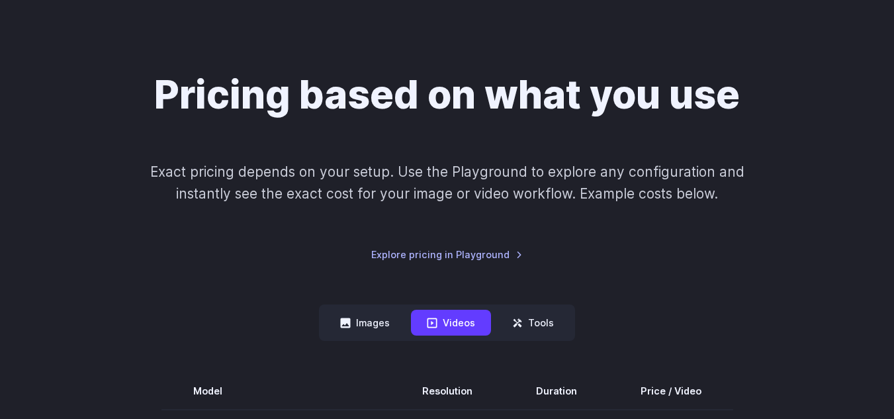
click at [365, 325] on button "Images" at bounding box center [364, 323] width 81 height 26
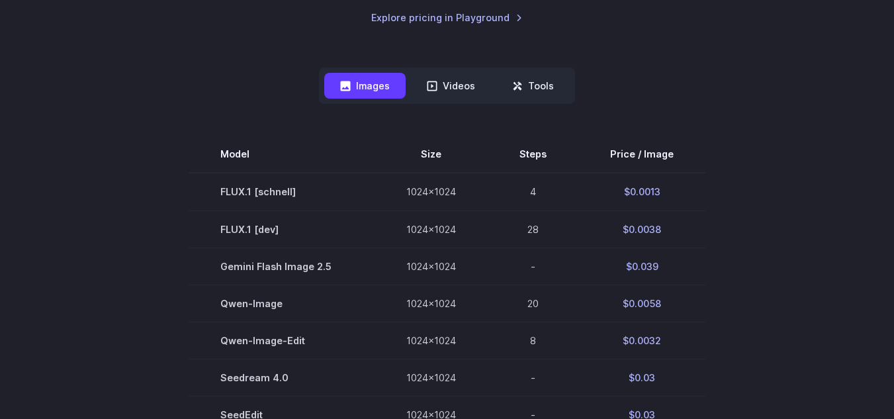
scroll to position [331, 0]
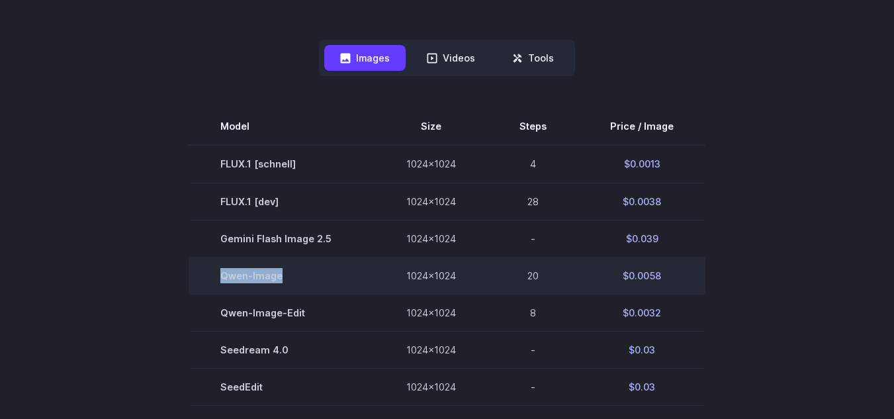
drag, startPoint x: 226, startPoint y: 275, endPoint x: 281, endPoint y: 279, distance: 55.1
click at [281, 279] on td "Qwen-Image" at bounding box center [282, 275] width 186 height 37
copy td "Qwen-Image"
drag, startPoint x: 625, startPoint y: 275, endPoint x: 660, endPoint y: 277, distance: 35.2
click at [660, 277] on td "$0.0058" at bounding box center [641, 275] width 127 height 37
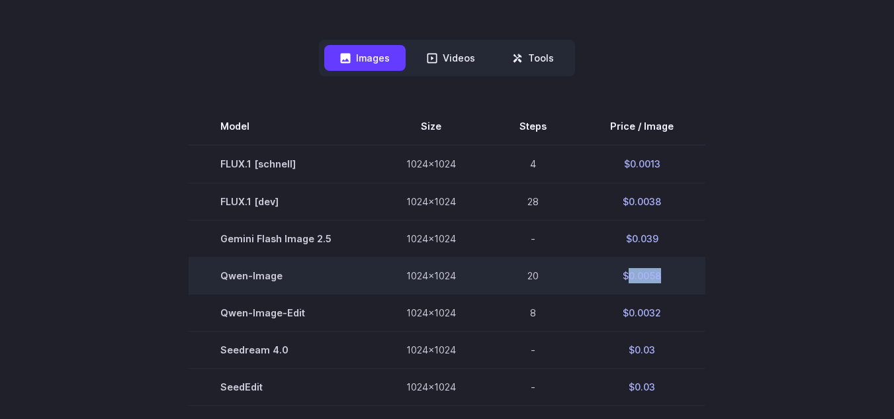
copy td "0.0058"
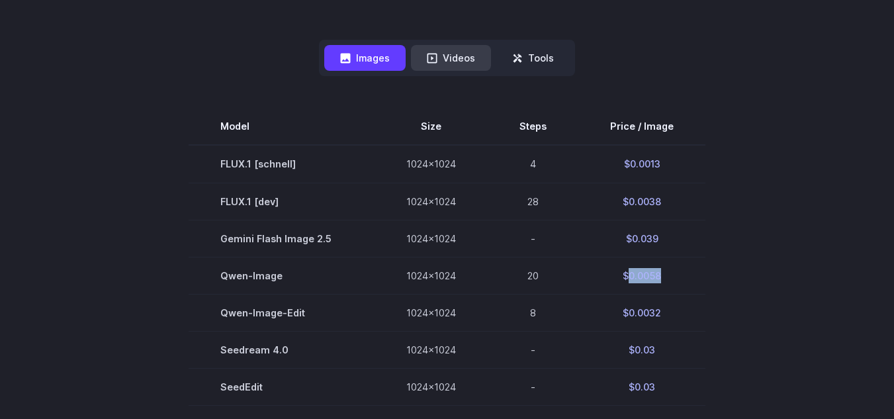
click at [437, 46] on button "Videos" at bounding box center [451, 58] width 80 height 26
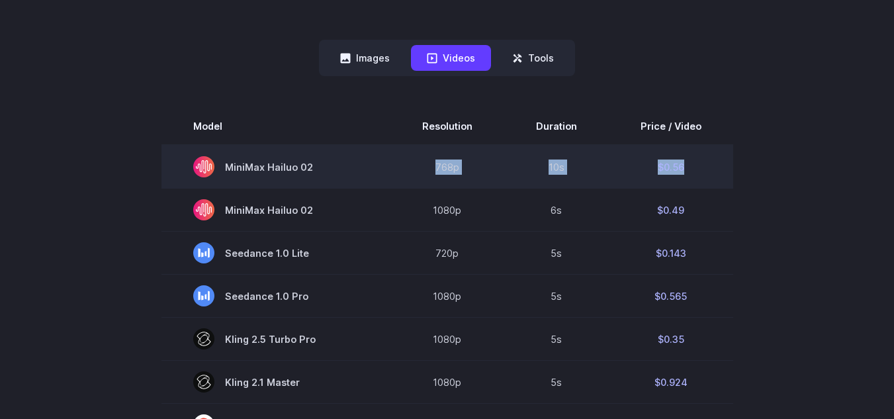
drag, startPoint x: 428, startPoint y: 163, endPoint x: 683, endPoint y: 161, distance: 254.7
click at [683, 161] on tr "MiniMax Hailuo 02 768p 10s $0.56" at bounding box center [447, 167] width 572 height 44
click at [683, 162] on td "$0.56" at bounding box center [671, 167] width 124 height 44
drag, startPoint x: 683, startPoint y: 167, endPoint x: 647, endPoint y: 166, distance: 36.4
click at [647, 166] on td "$0.56" at bounding box center [671, 167] width 124 height 44
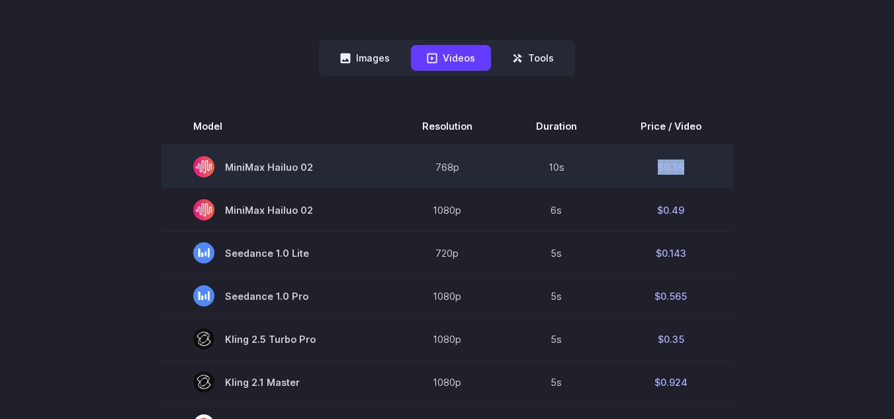
click at [703, 161] on td "$0.56" at bounding box center [671, 167] width 124 height 44
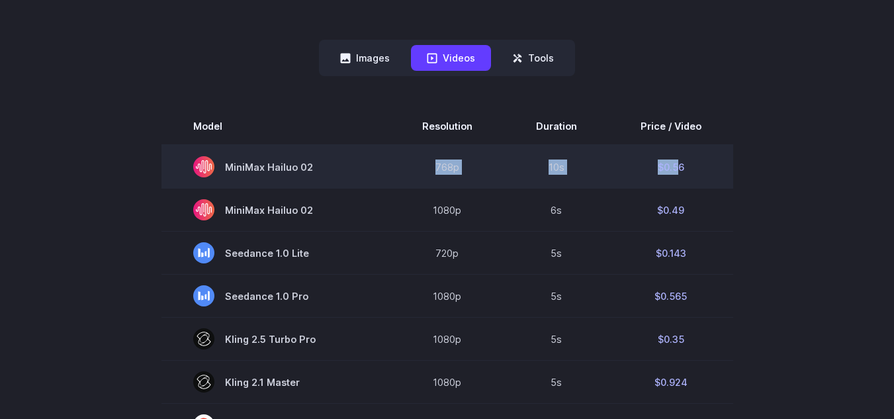
drag, startPoint x: 648, startPoint y: 171, endPoint x: 429, endPoint y: 168, distance: 218.3
click at [432, 169] on tr "MiniMax Hailuo 02 768p 10s $0.56" at bounding box center [447, 167] width 572 height 44
click at [430, 164] on td "768p" at bounding box center [447, 167] width 114 height 44
click at [437, 163] on td "768p" at bounding box center [447, 167] width 114 height 44
drag, startPoint x: 434, startPoint y: 166, endPoint x: 681, endPoint y: 173, distance: 246.9
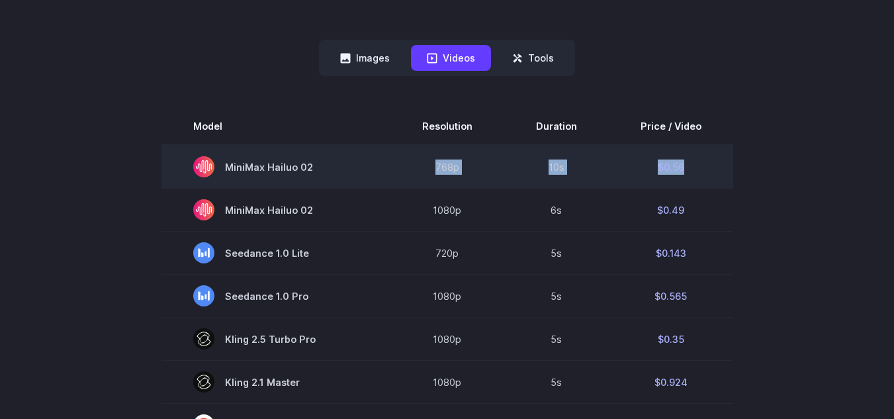
click at [681, 173] on tr "MiniMax Hailuo 02 768p 10s $0.56" at bounding box center [447, 167] width 572 height 44
click at [702, 177] on td "$0.56" at bounding box center [671, 167] width 124 height 44
drag, startPoint x: 230, startPoint y: 166, endPoint x: 311, endPoint y: 169, distance: 81.4
click at [311, 169] on span "MiniMax Hailuo 02" at bounding box center [275, 166] width 165 height 21
copy span "MiniMax Hailuo 02"
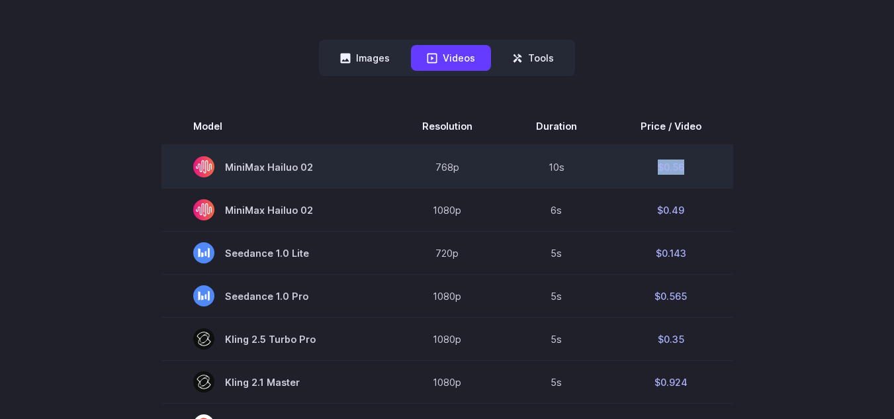
drag, startPoint x: 658, startPoint y: 168, endPoint x: 714, endPoint y: 171, distance: 56.3
click at [714, 171] on td "$0.56" at bounding box center [671, 167] width 124 height 44
copy td "$0.56"
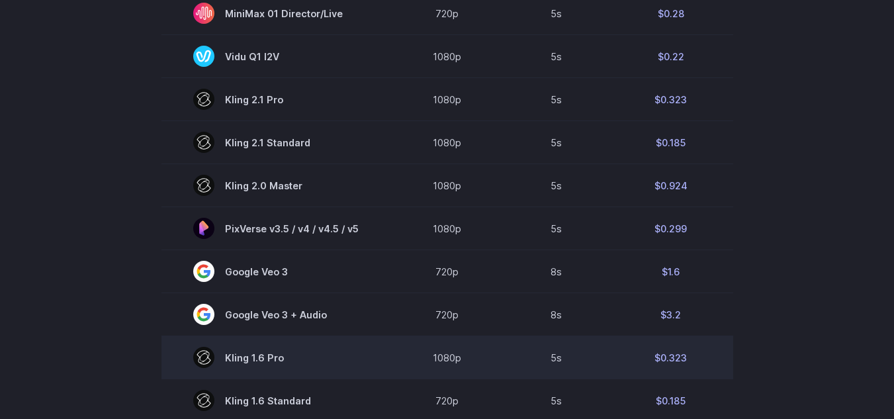
scroll to position [992, 0]
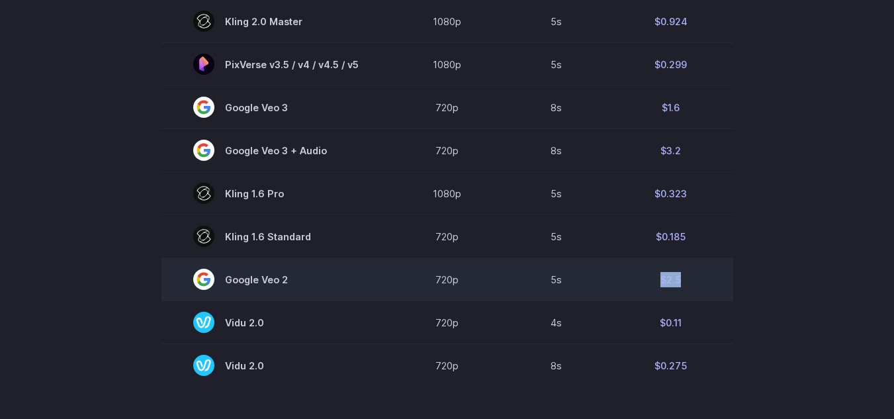
drag, startPoint x: 690, startPoint y: 280, endPoint x: 647, endPoint y: 282, distance: 43.0
click at [647, 282] on td "$2.5" at bounding box center [671, 279] width 124 height 43
click at [640, 284] on td "$2.5" at bounding box center [671, 279] width 124 height 43
click at [680, 273] on td "$2.5" at bounding box center [671, 279] width 124 height 43
drag, startPoint x: 680, startPoint y: 279, endPoint x: 640, endPoint y: 285, distance: 40.1
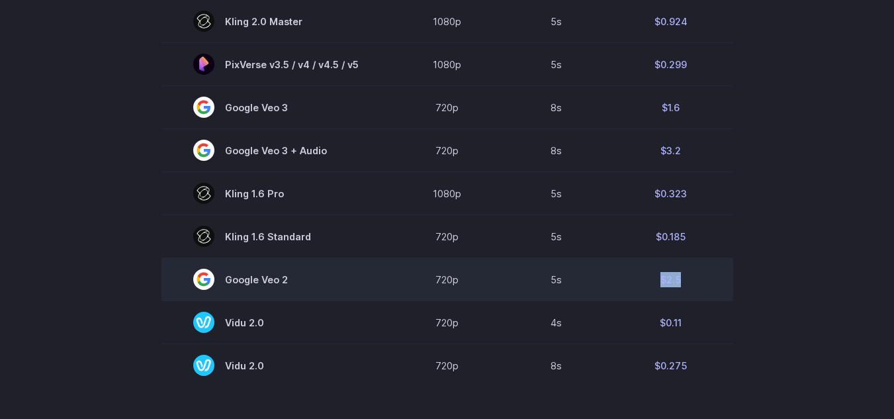
click at [640, 285] on td "$2.5" at bounding box center [671, 279] width 124 height 43
click at [664, 278] on td "$2.5" at bounding box center [671, 279] width 124 height 43
drag, startPoint x: 677, startPoint y: 281, endPoint x: 659, endPoint y: 287, distance: 18.8
click at [660, 287] on td "$2.5" at bounding box center [671, 279] width 124 height 43
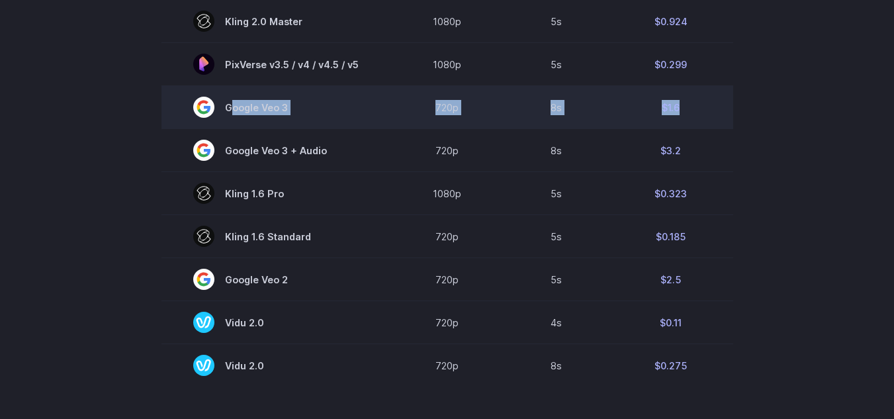
drag, startPoint x: 196, startPoint y: 110, endPoint x: 678, endPoint y: 110, distance: 482.2
click at [678, 110] on tr "Google Veo 3 720p 8s $1.6" at bounding box center [447, 107] width 572 height 43
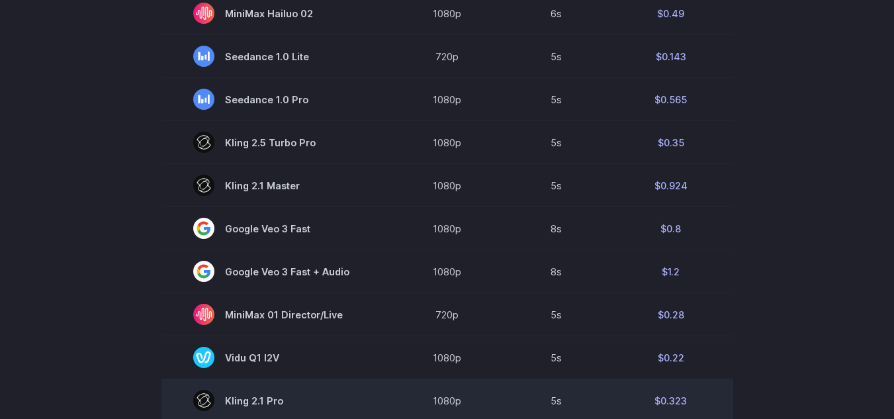
scroll to position [529, 0]
